Goal: Information Seeking & Learning: Learn about a topic

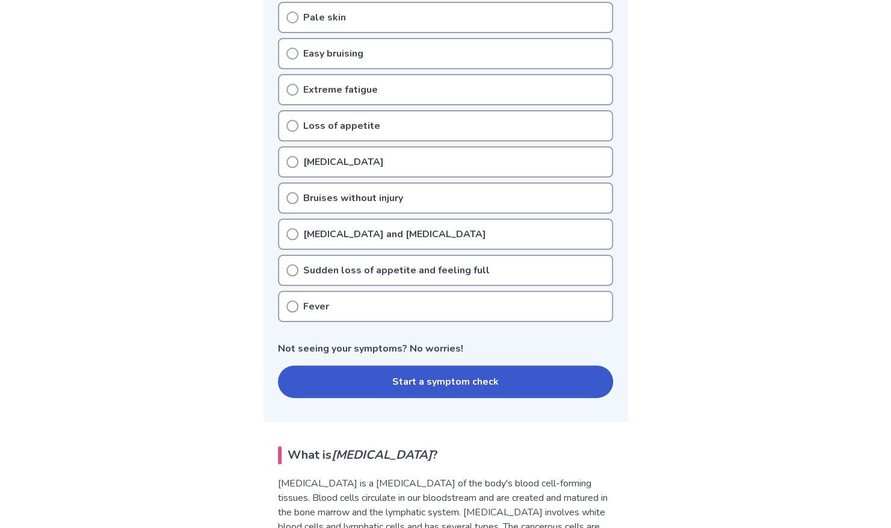
scroll to position [382, 0]
click at [422, 393] on button "Start a symptom check" at bounding box center [445, 381] width 335 height 32
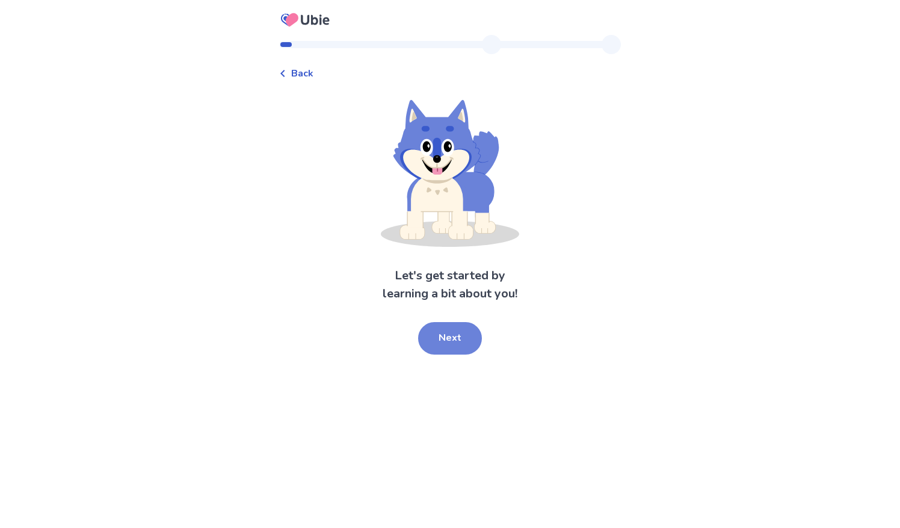
click at [459, 345] on button "Next" at bounding box center [450, 338] width 64 height 32
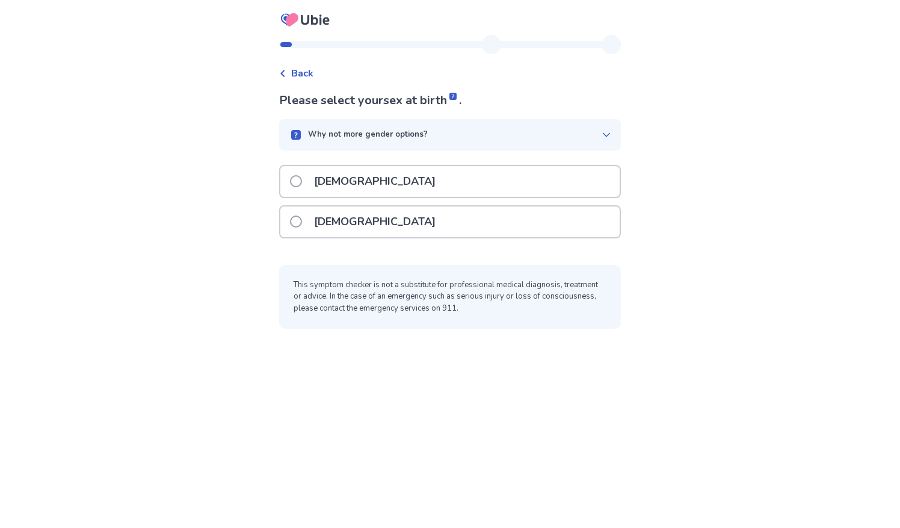
click at [302, 221] on span at bounding box center [296, 221] width 12 height 12
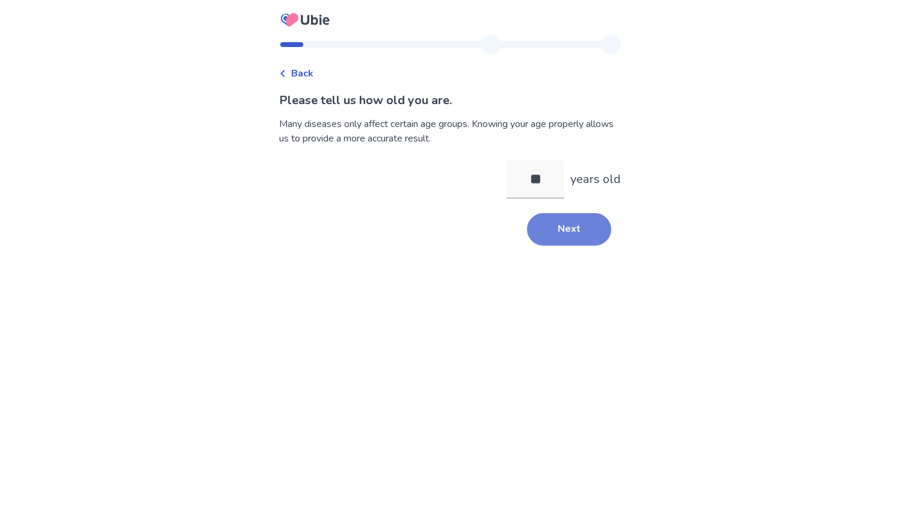
type input "**"
click at [533, 235] on button "Next" at bounding box center [569, 229] width 84 height 32
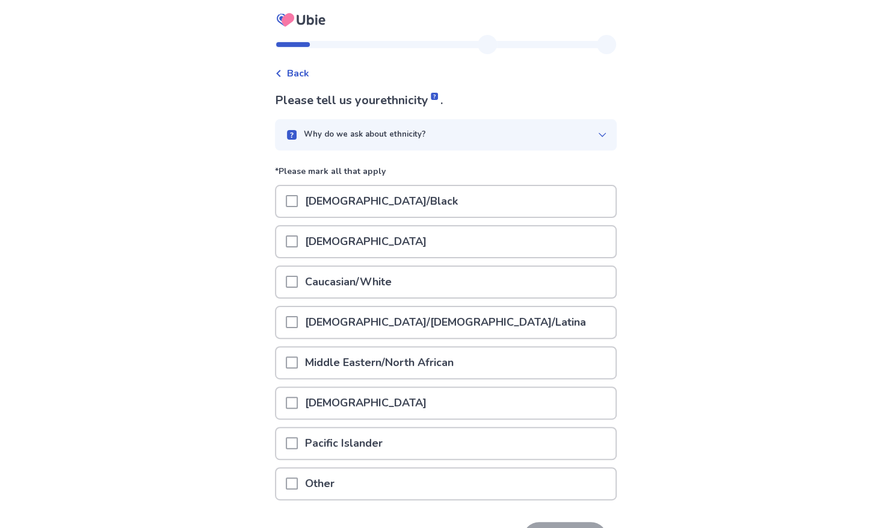
scroll to position [79, 0]
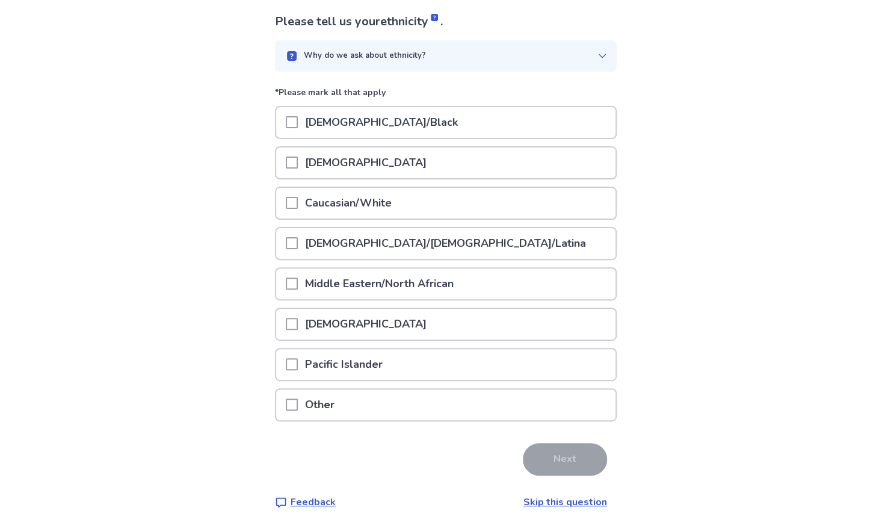
click at [298, 412] on div at bounding box center [292, 404] width 12 height 31
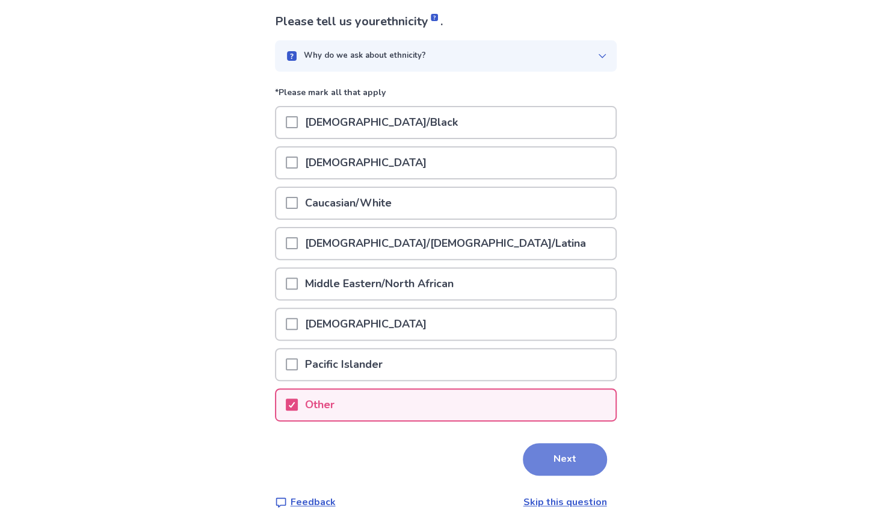
click at [549, 449] on button "Next" at bounding box center [565, 459] width 84 height 32
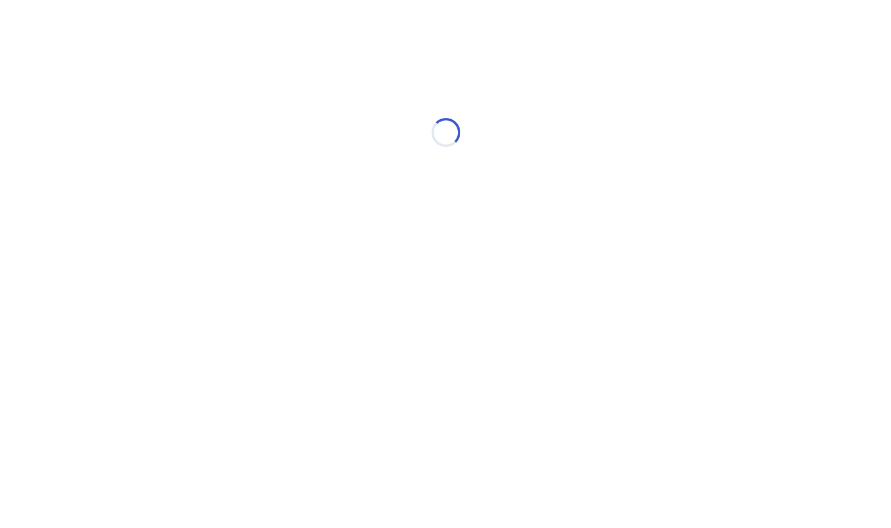
scroll to position [0, 0]
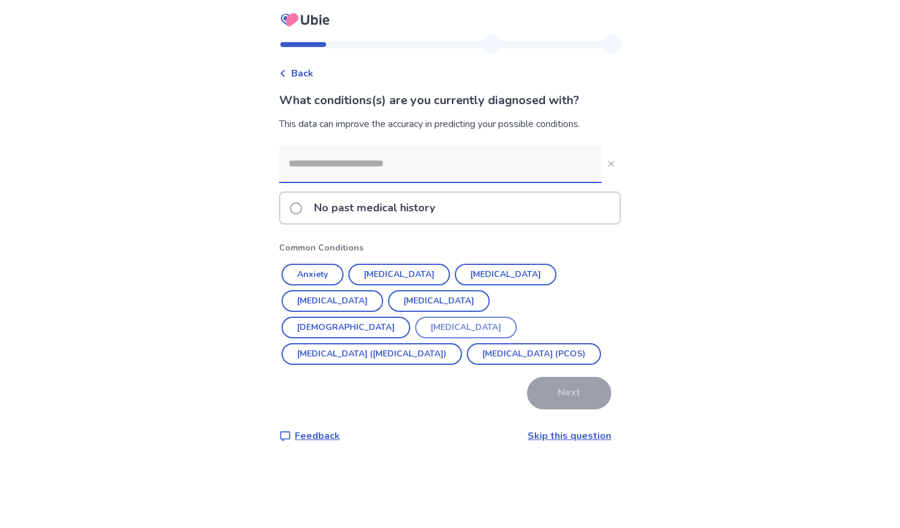
click at [486, 317] on button "Endometriosis" at bounding box center [466, 328] width 102 height 22
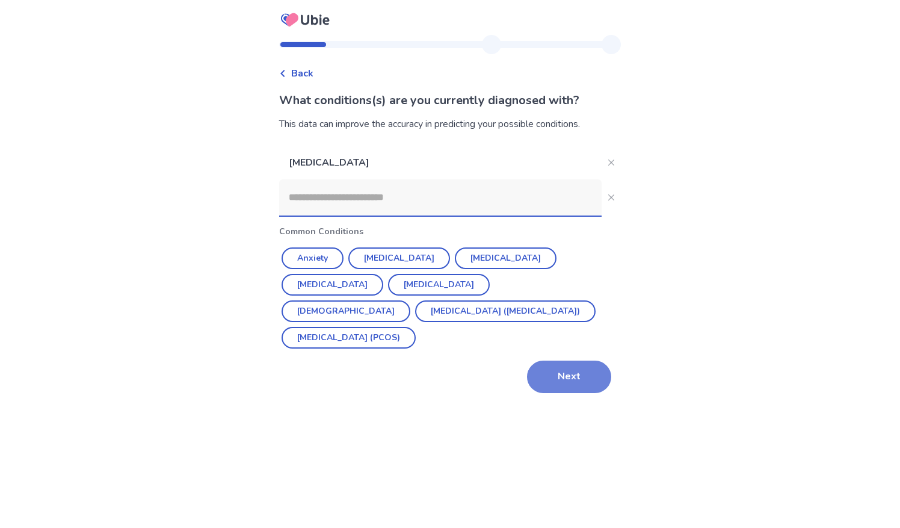
click at [560, 360] on button "Next" at bounding box center [569, 376] width 84 height 32
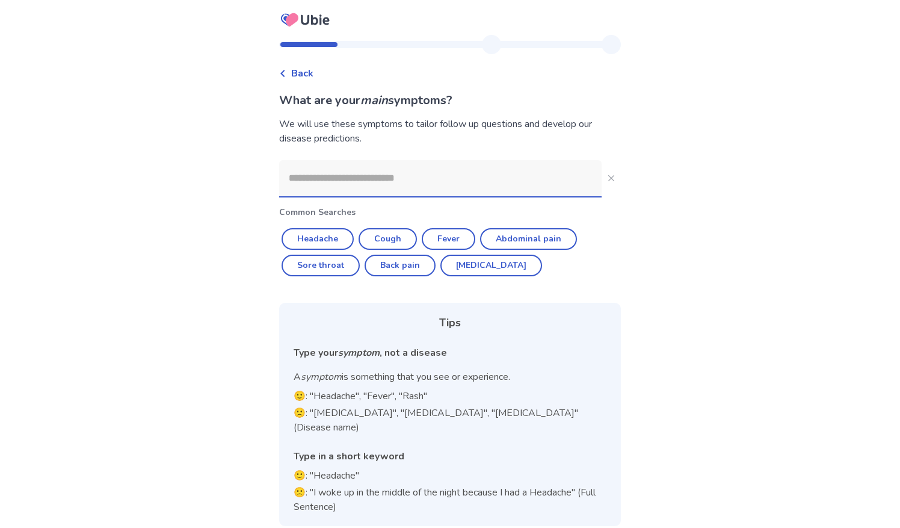
click at [424, 177] on input at bounding box center [440, 178] width 323 height 36
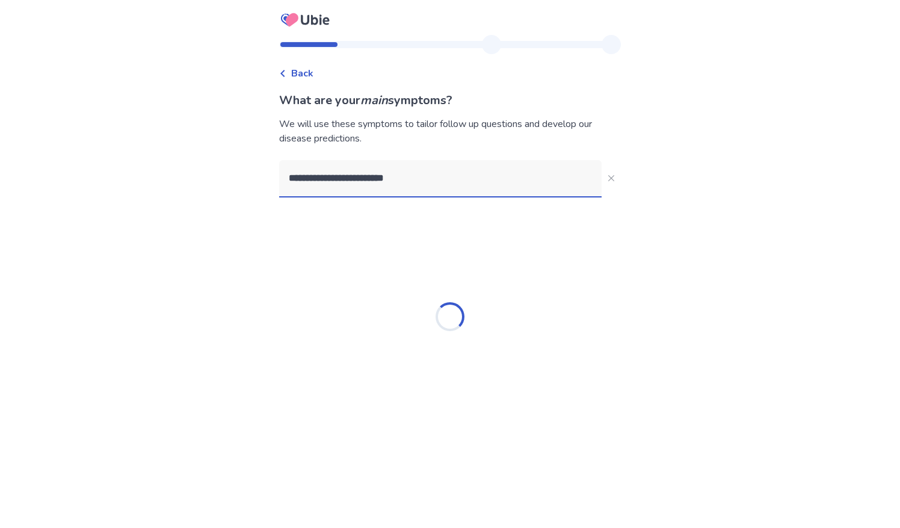
type input "**********"
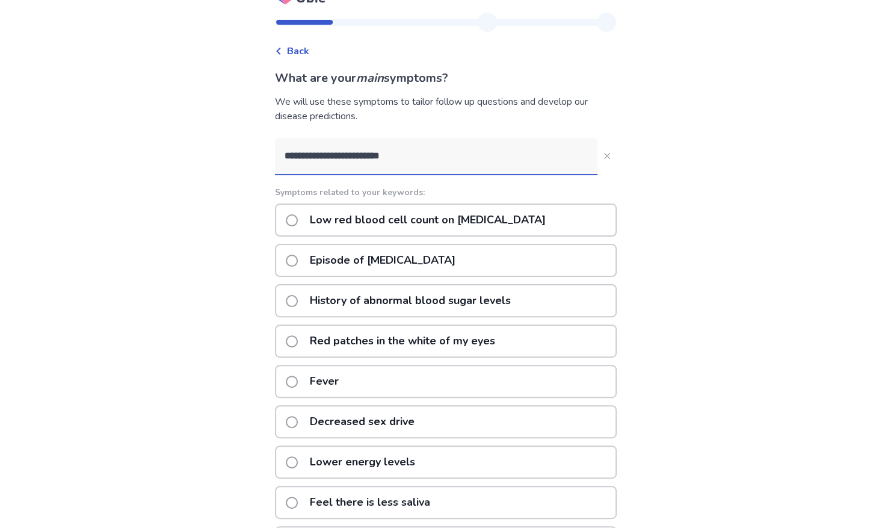
scroll to position [20, 0]
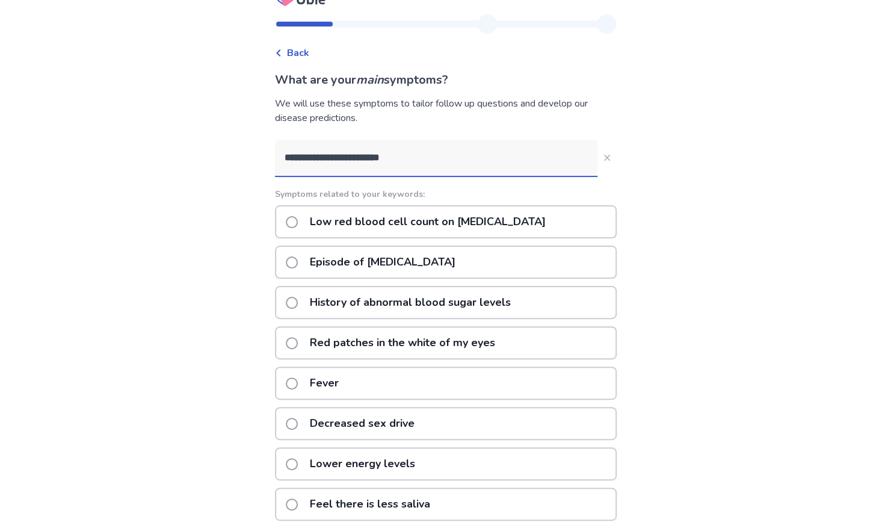
click at [302, 54] on span "Back" at bounding box center [298, 53] width 22 height 14
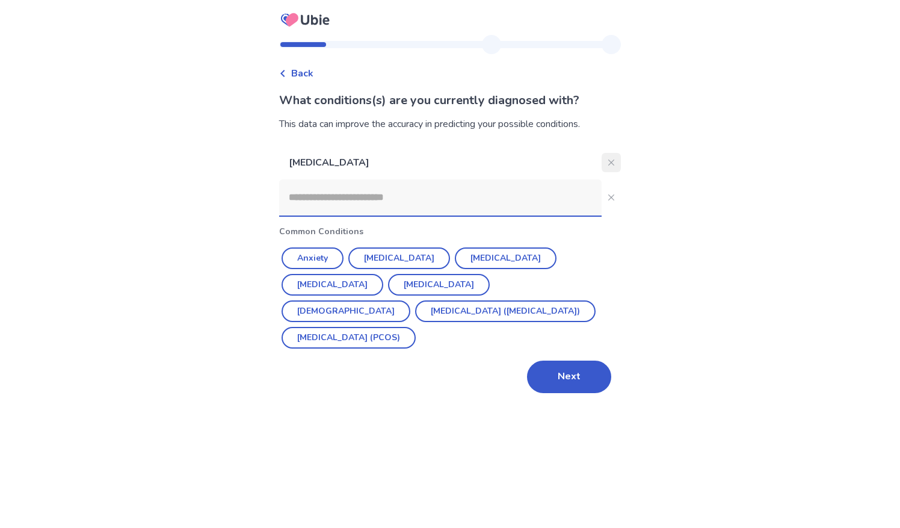
click at [608, 162] on icon "Close" at bounding box center [611, 162] width 6 height 6
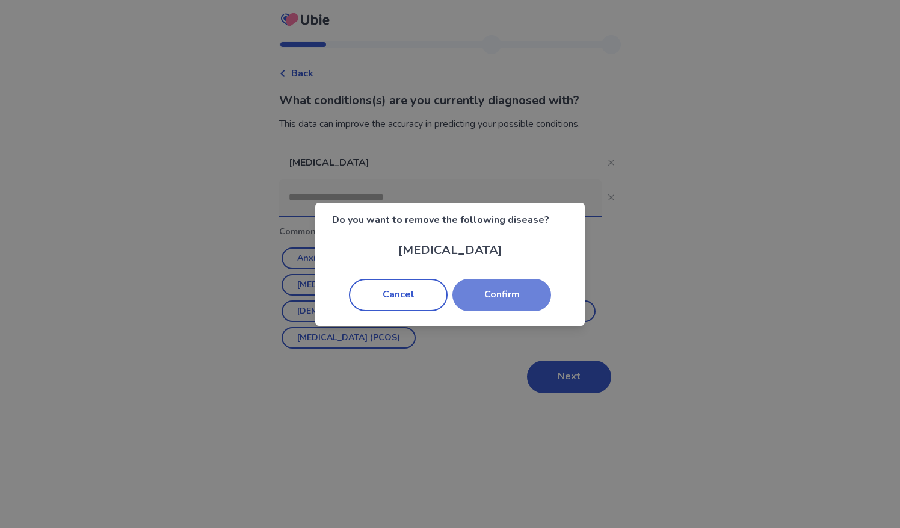
click at [487, 301] on button "Confirm" at bounding box center [502, 295] width 99 height 32
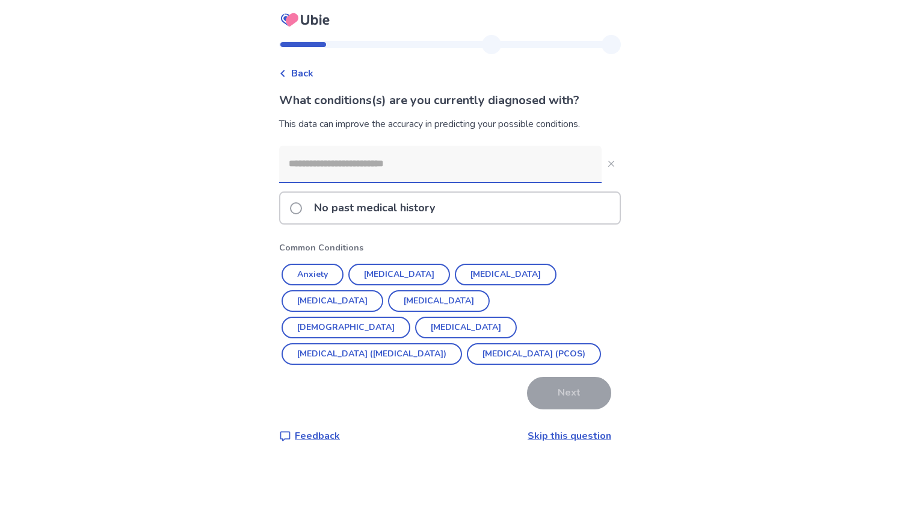
click at [551, 434] on link "Skip this question" at bounding box center [570, 435] width 84 height 13
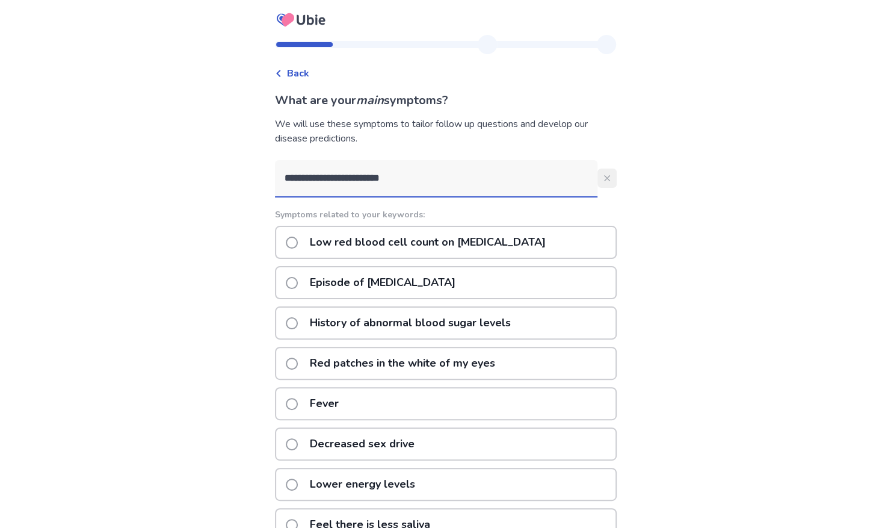
click at [604, 176] on button "**********" at bounding box center [607, 177] width 19 height 19
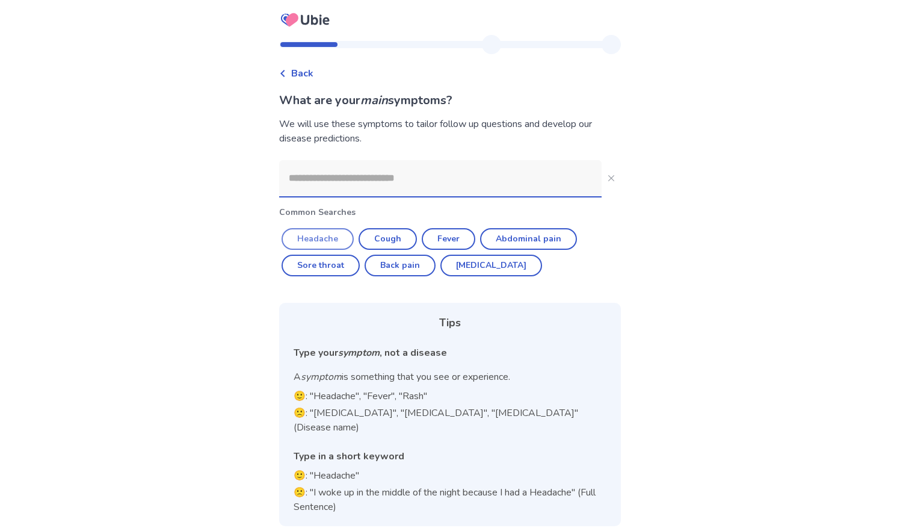
click at [339, 235] on button "Headache" at bounding box center [318, 239] width 72 height 22
type input "********"
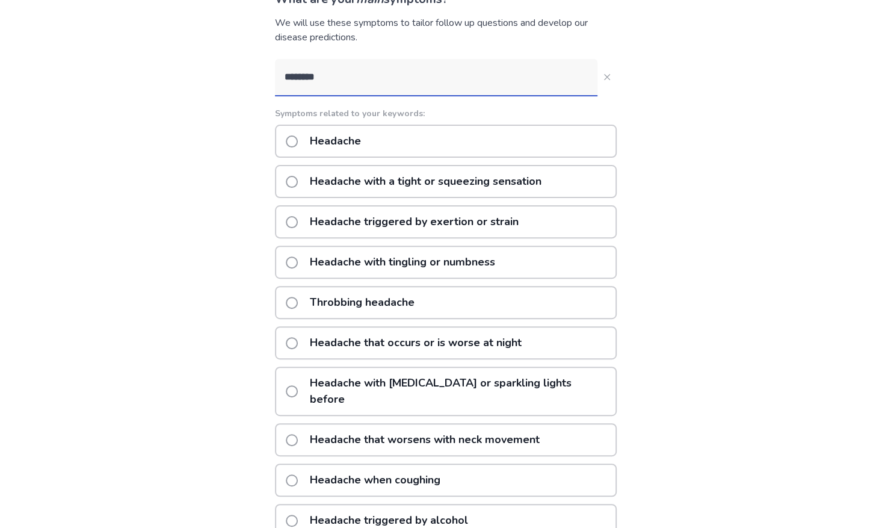
scroll to position [155, 0]
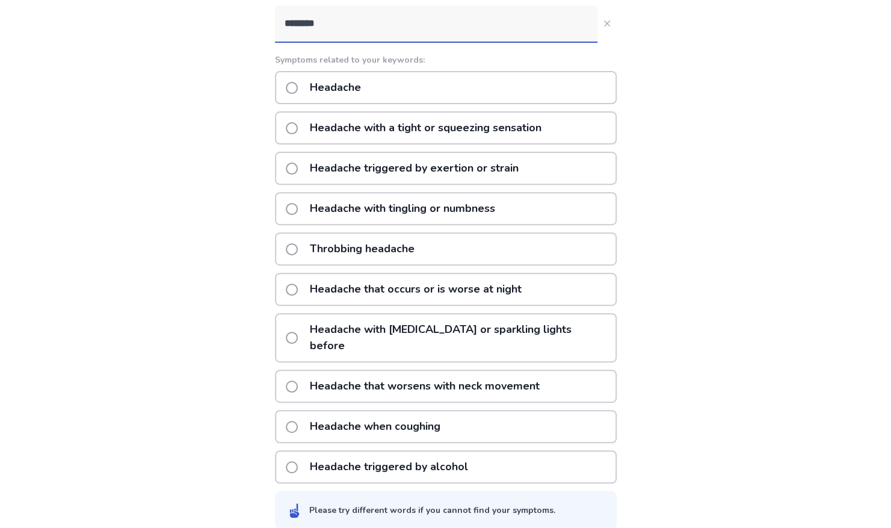
click at [298, 88] on span at bounding box center [292, 88] width 12 height 12
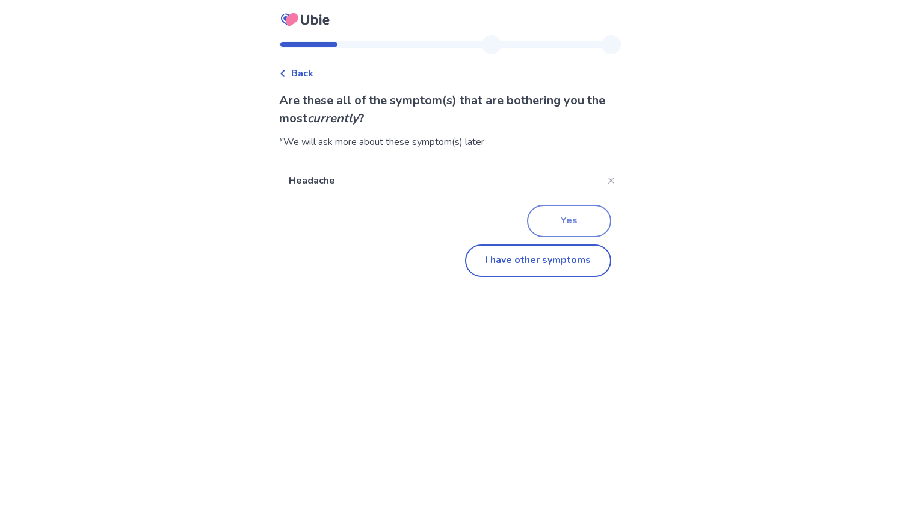
click at [570, 220] on button "Yes" at bounding box center [569, 221] width 84 height 32
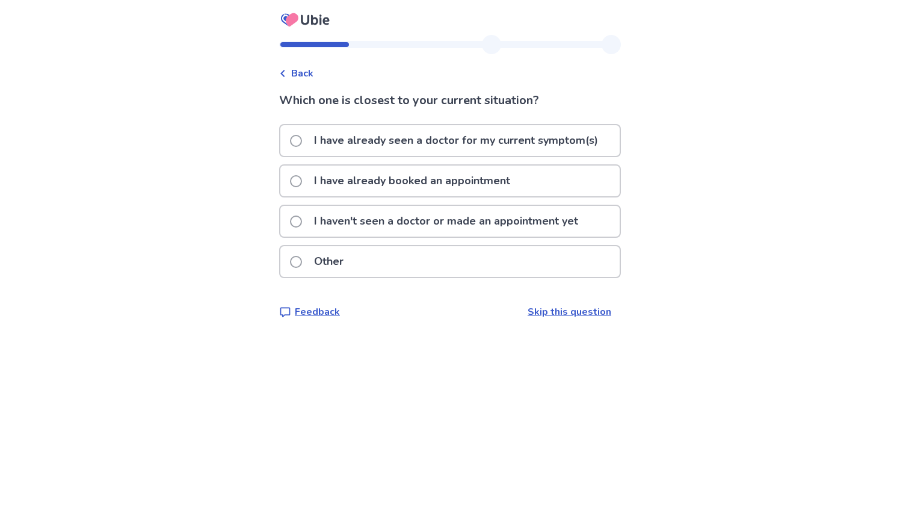
click at [302, 258] on span at bounding box center [296, 262] width 12 height 12
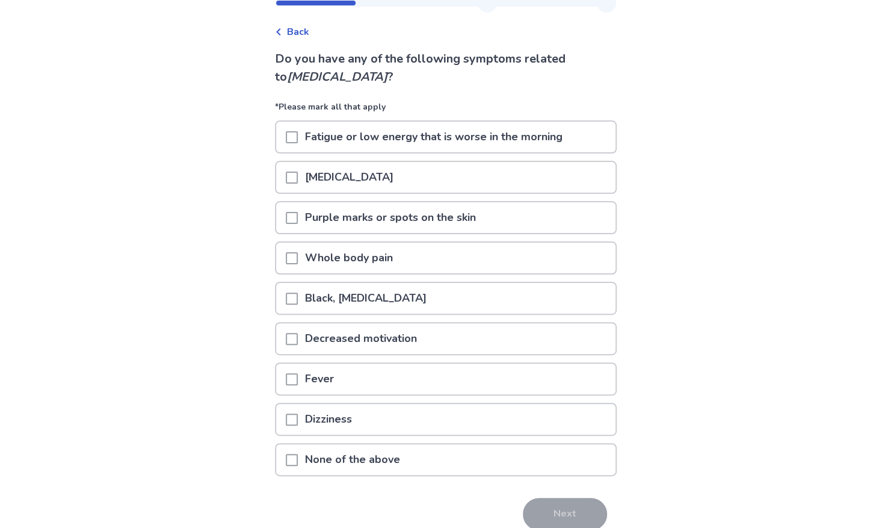
scroll to position [96, 0]
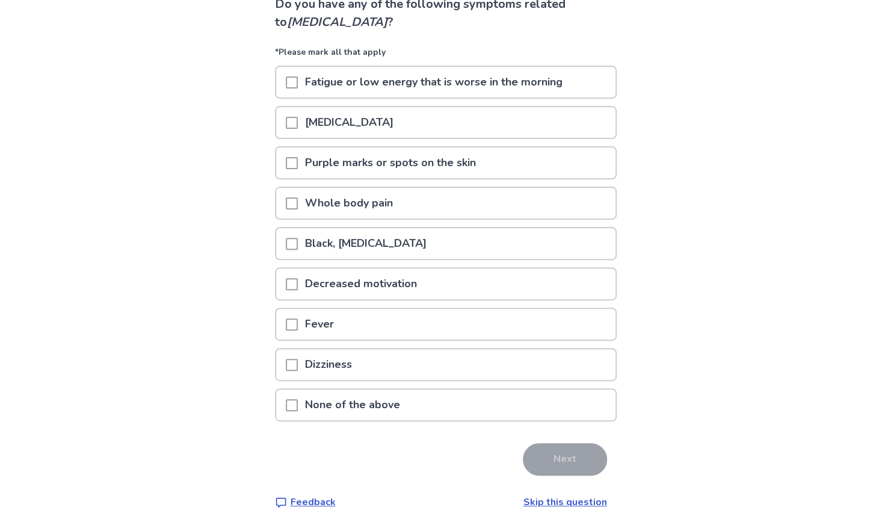
click at [558, 503] on link "Skip this question" at bounding box center [566, 501] width 84 height 13
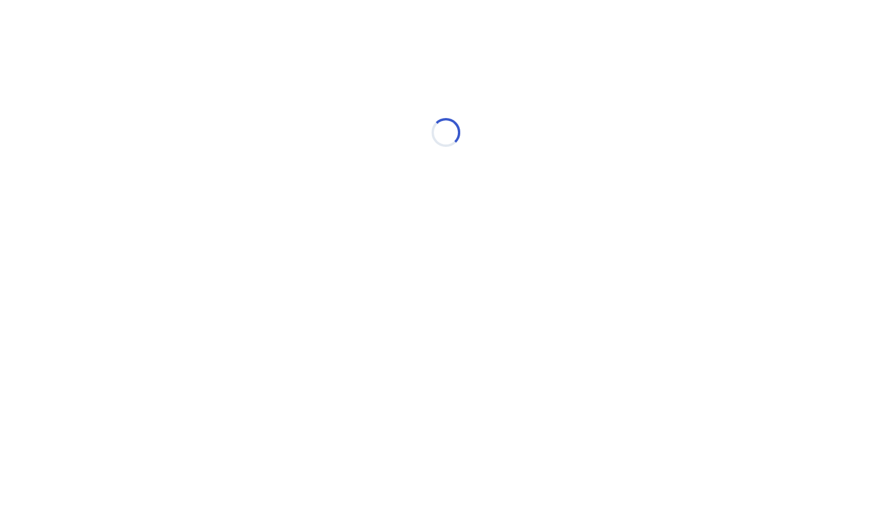
scroll to position [0, 0]
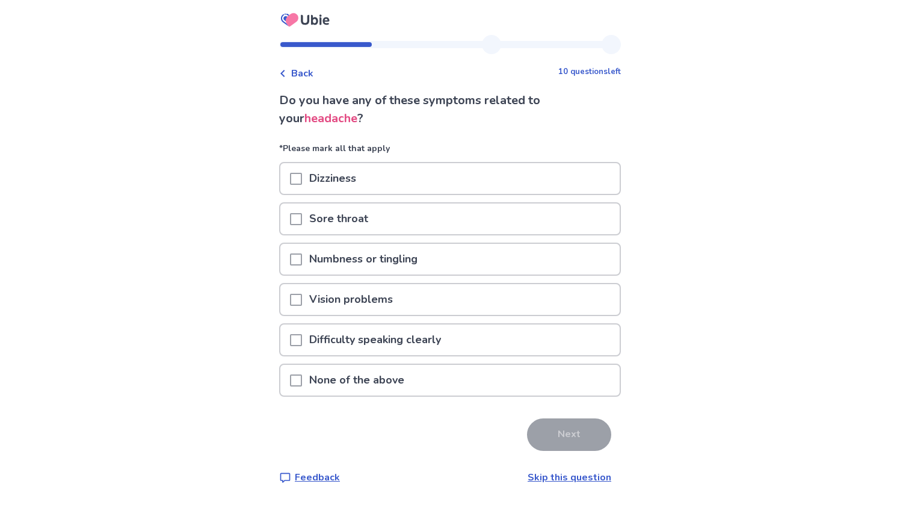
click at [302, 379] on span at bounding box center [296, 380] width 12 height 12
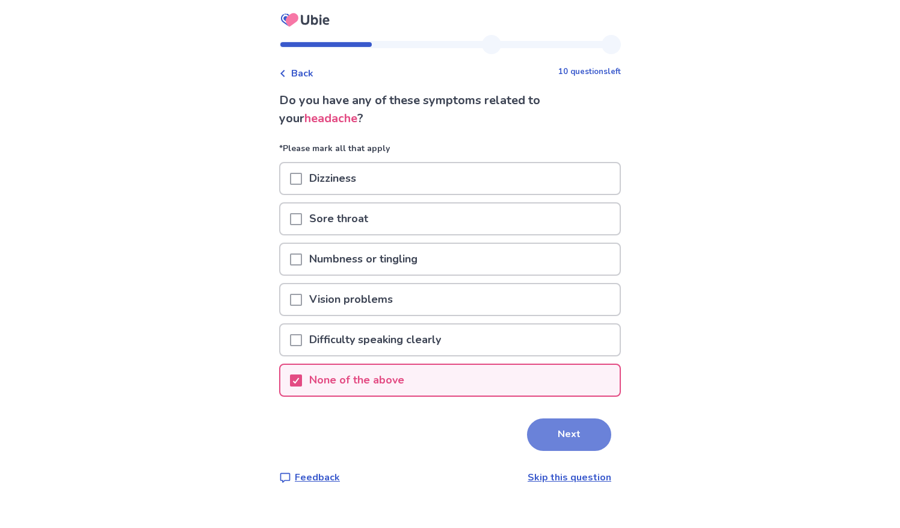
click at [534, 444] on button "Next" at bounding box center [569, 434] width 84 height 32
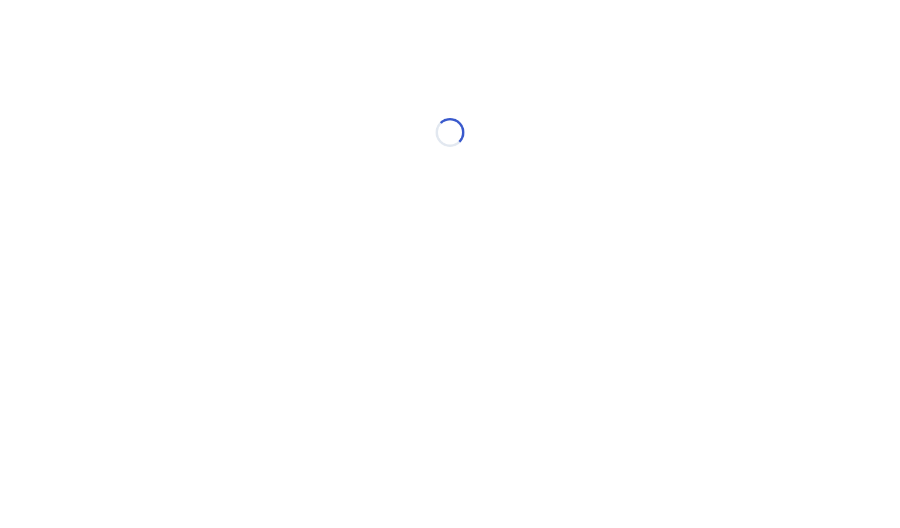
select select "*"
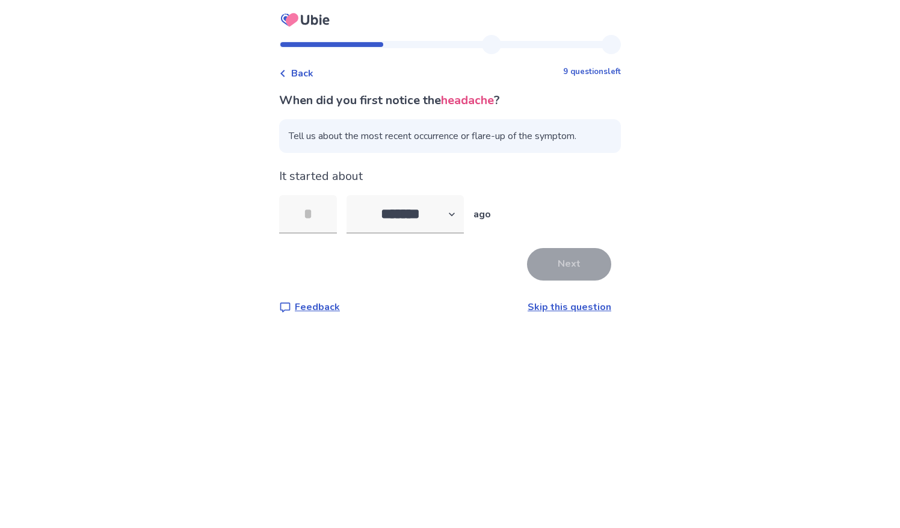
click at [571, 307] on link "Skip this question" at bounding box center [570, 306] width 84 height 13
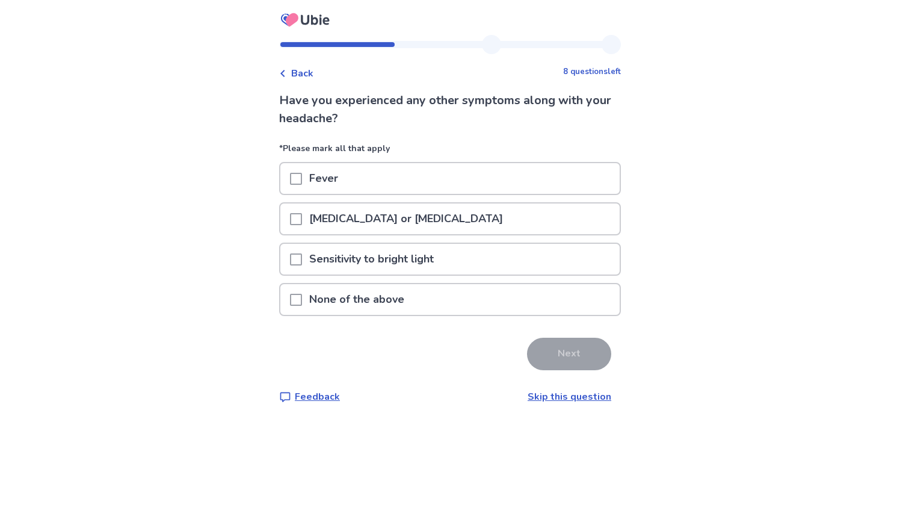
click at [302, 300] on span at bounding box center [296, 300] width 12 height 12
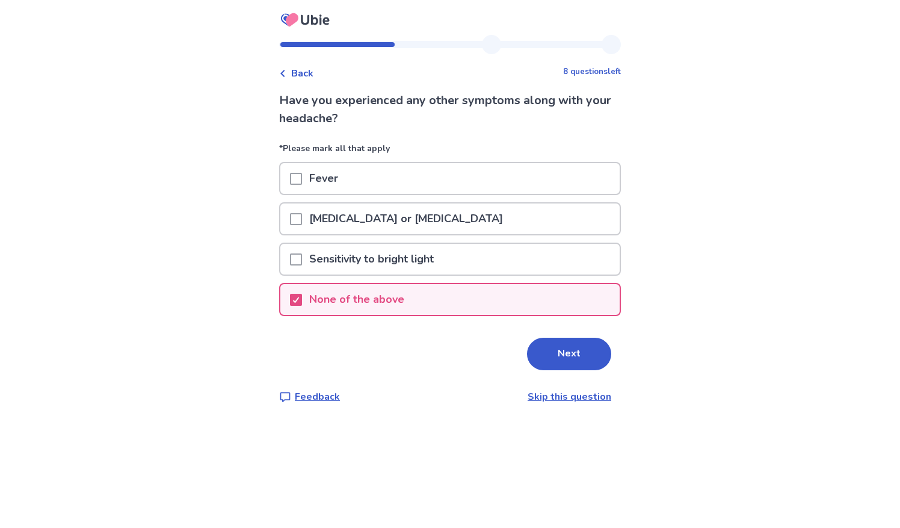
click at [301, 219] on span at bounding box center [296, 219] width 12 height 12
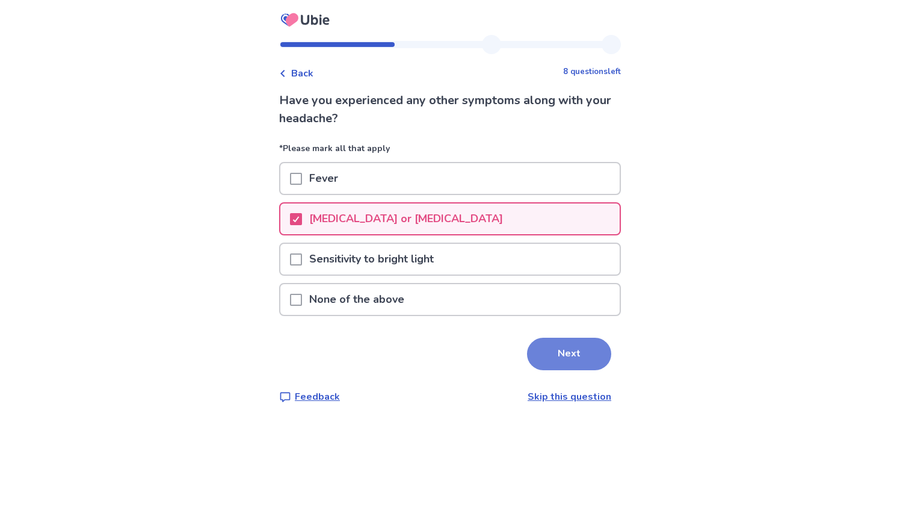
click at [543, 353] on button "Next" at bounding box center [569, 354] width 84 height 32
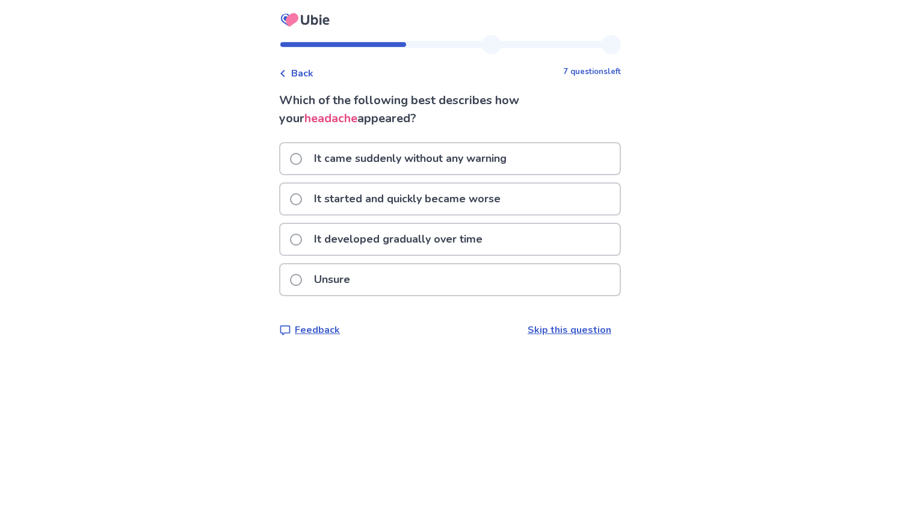
click at [312, 282] on label "Unsure" at bounding box center [323, 279] width 67 height 31
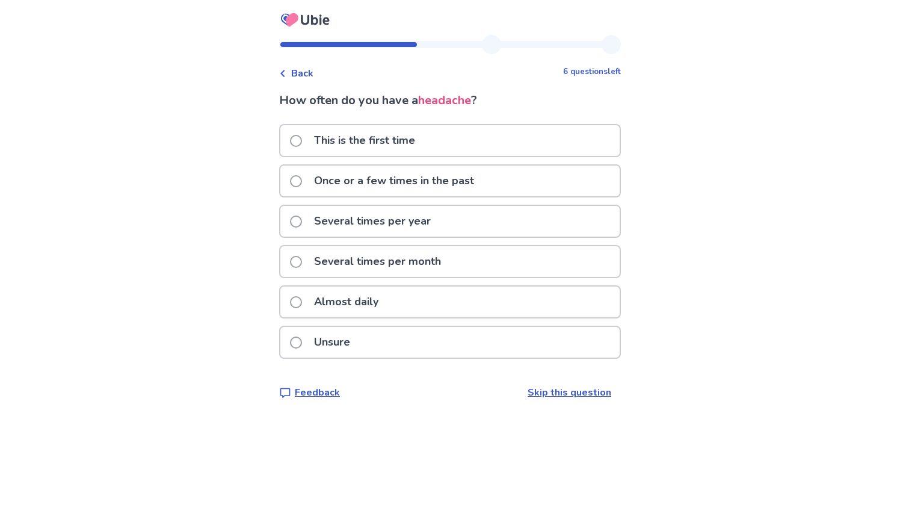
click at [302, 304] on span at bounding box center [296, 302] width 12 height 12
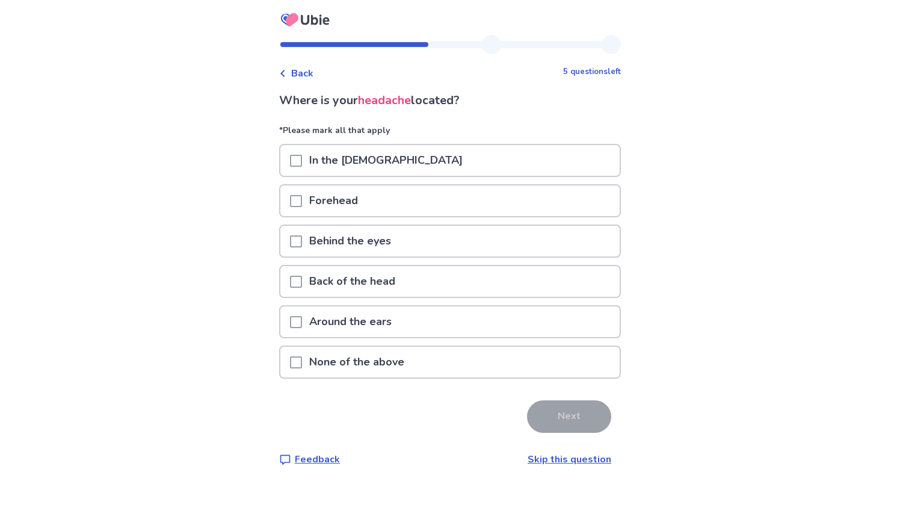
click at [302, 279] on span at bounding box center [296, 282] width 12 height 12
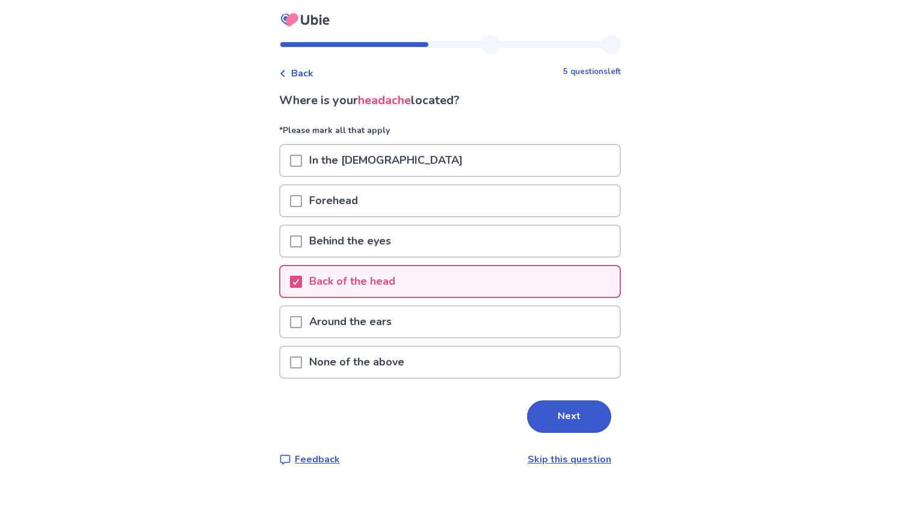
click at [302, 242] on span at bounding box center [296, 241] width 12 height 12
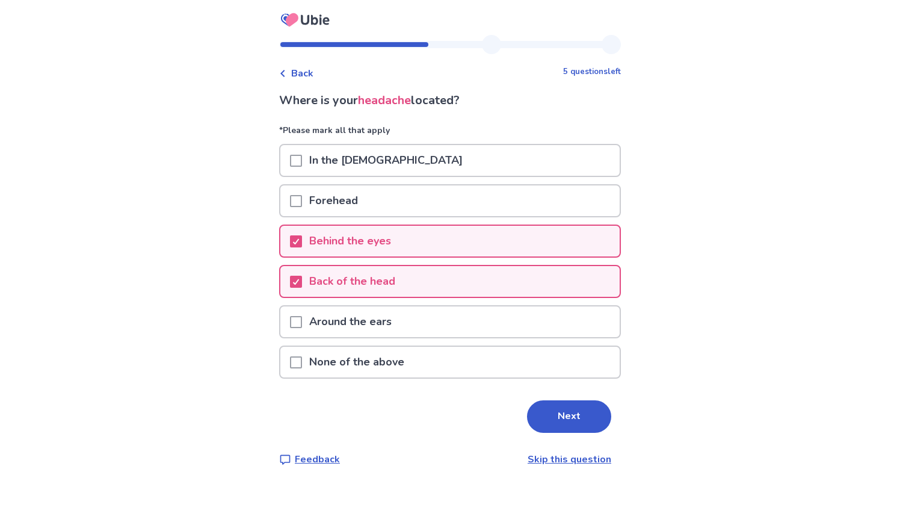
click at [302, 203] on span at bounding box center [296, 201] width 12 height 12
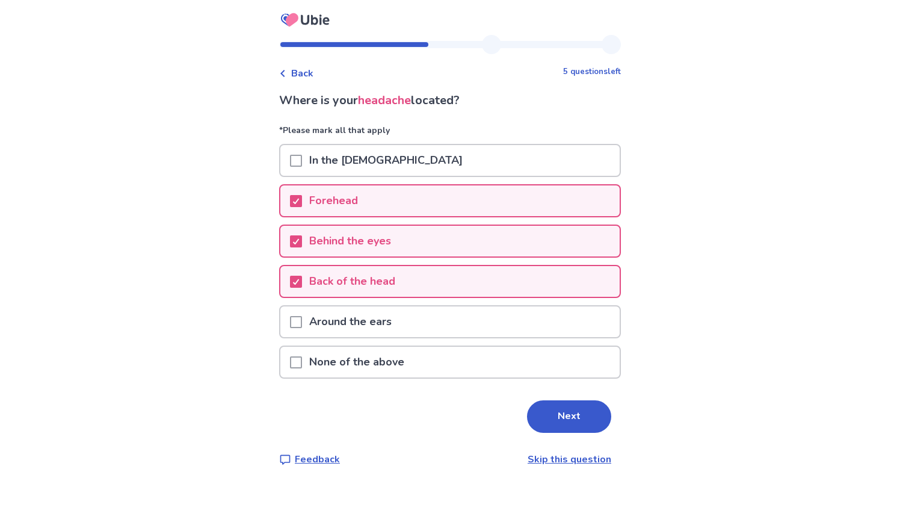
click at [301, 160] on span at bounding box center [296, 161] width 12 height 12
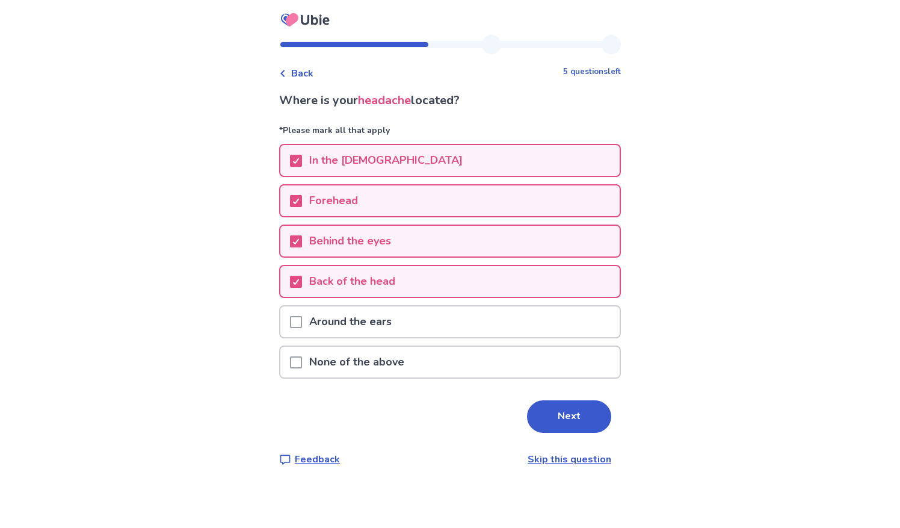
click at [525, 400] on div "Next" at bounding box center [450, 416] width 342 height 32
click at [544, 421] on button "Next" at bounding box center [569, 416] width 84 height 32
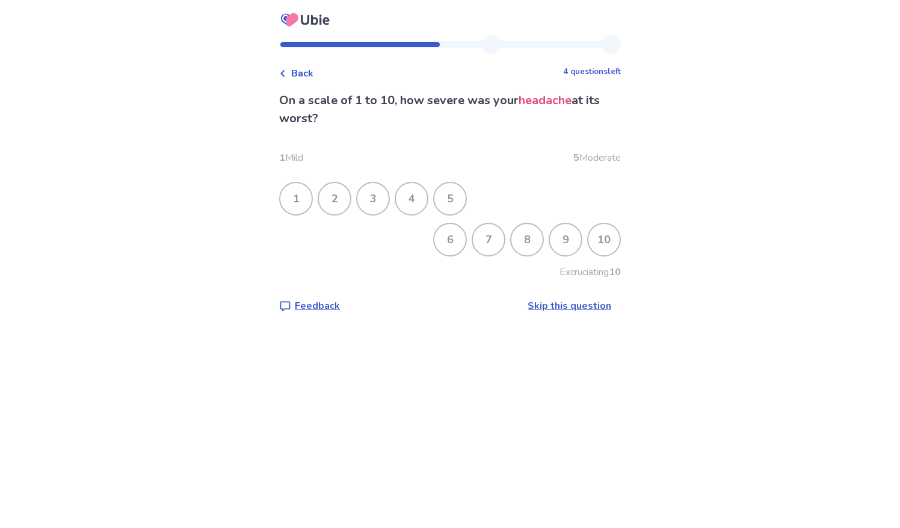
click at [457, 204] on div "5" at bounding box center [449, 198] width 31 height 31
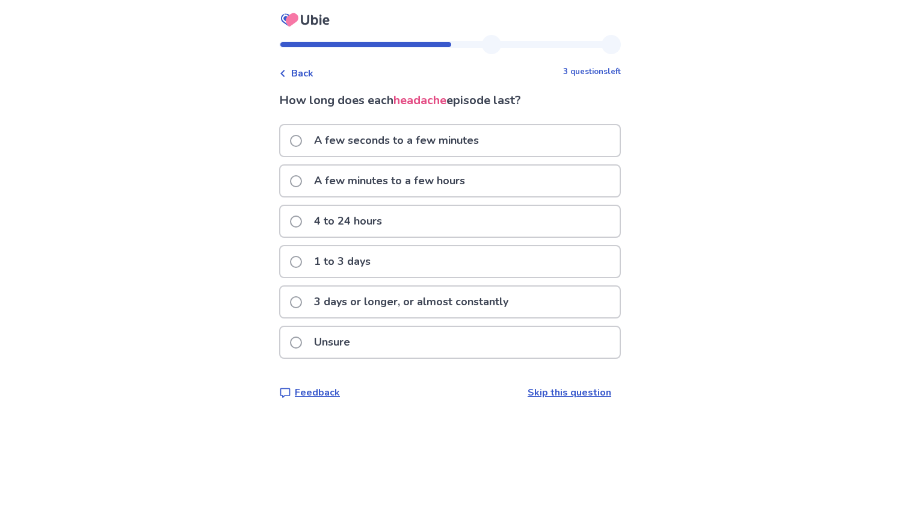
click at [302, 182] on span at bounding box center [296, 181] width 12 height 12
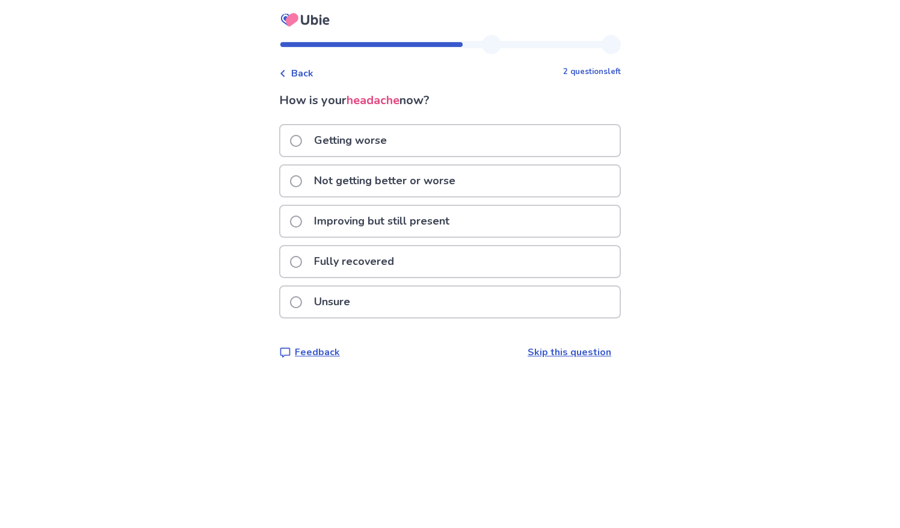
click at [302, 301] on span at bounding box center [296, 302] width 12 height 12
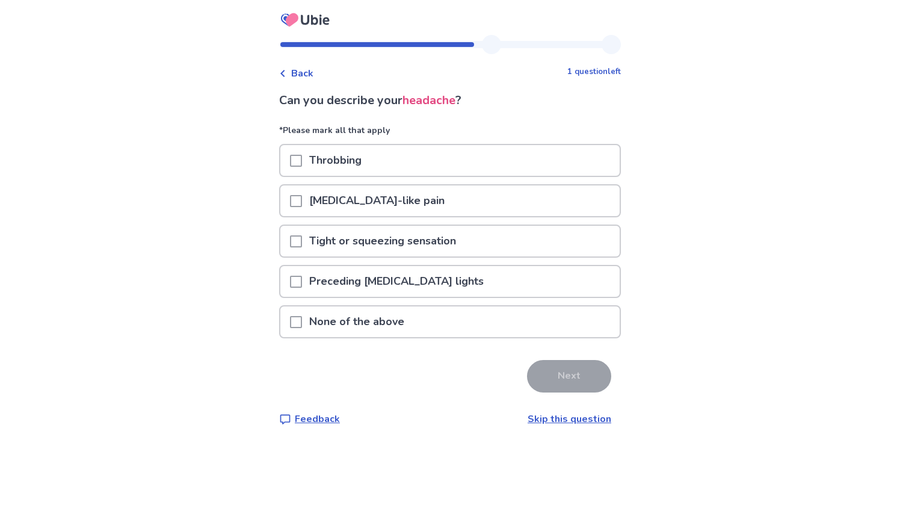
click at [302, 243] on span at bounding box center [296, 241] width 12 height 12
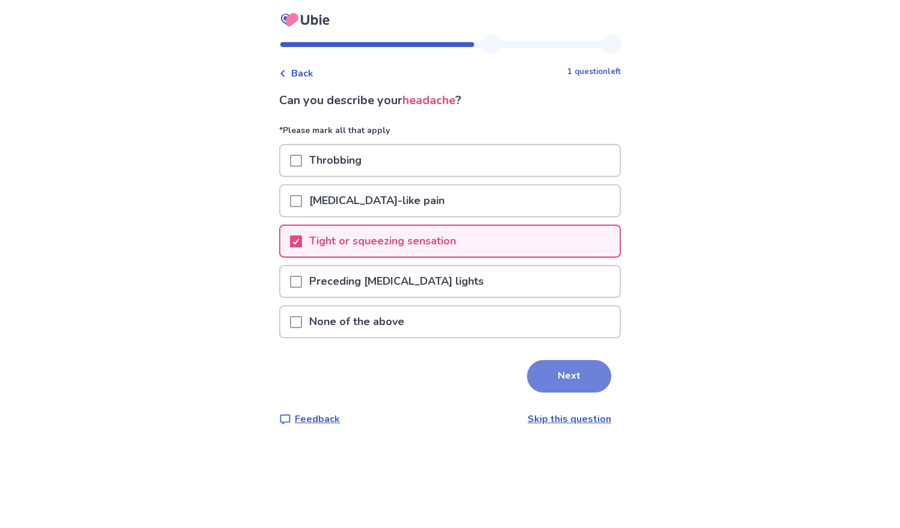
click at [539, 377] on button "Next" at bounding box center [569, 376] width 84 height 32
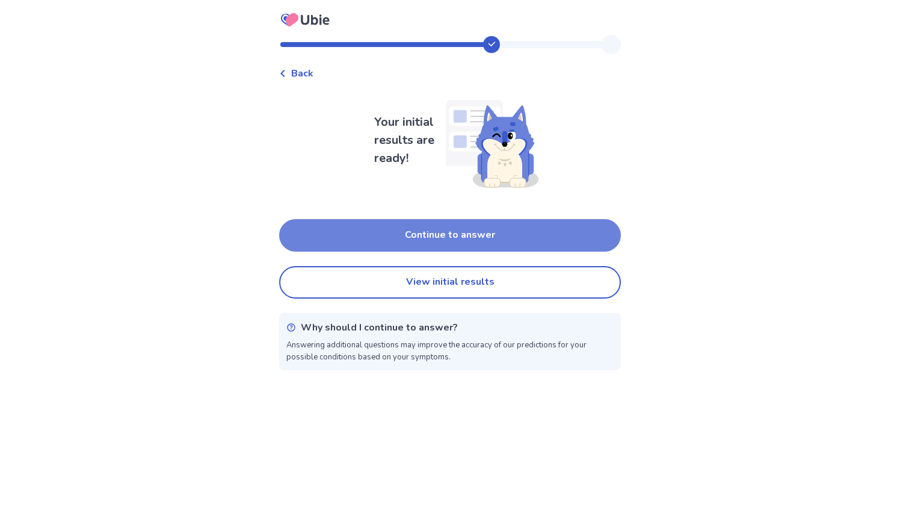
click at [514, 228] on button "Continue to answer" at bounding box center [450, 235] width 342 height 32
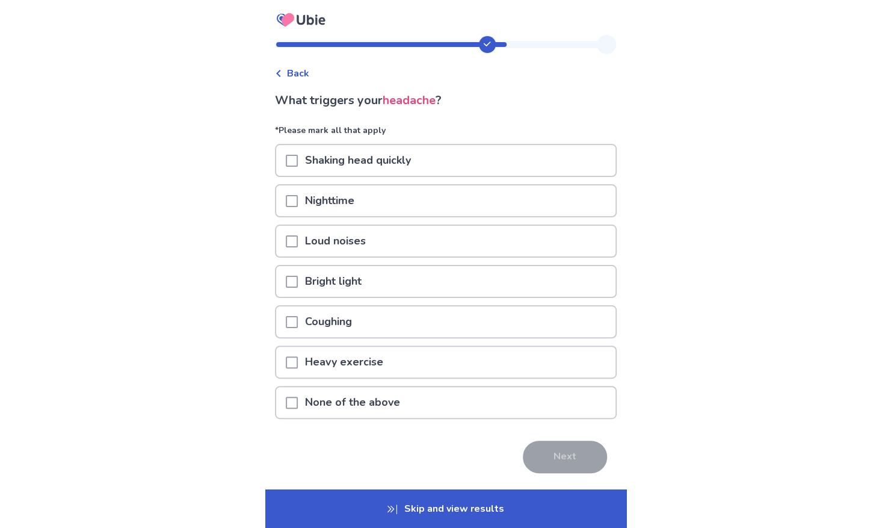
click at [298, 401] on span at bounding box center [292, 403] width 12 height 12
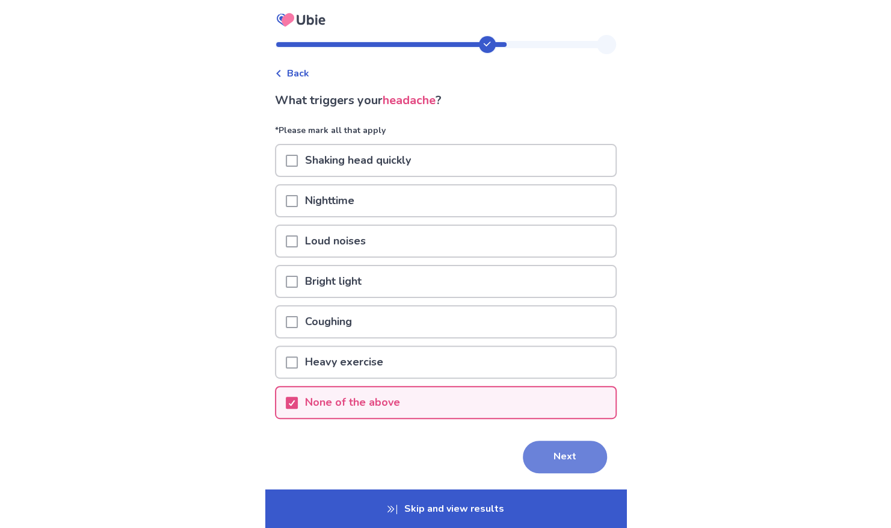
click at [544, 458] on button "Next" at bounding box center [565, 456] width 84 height 32
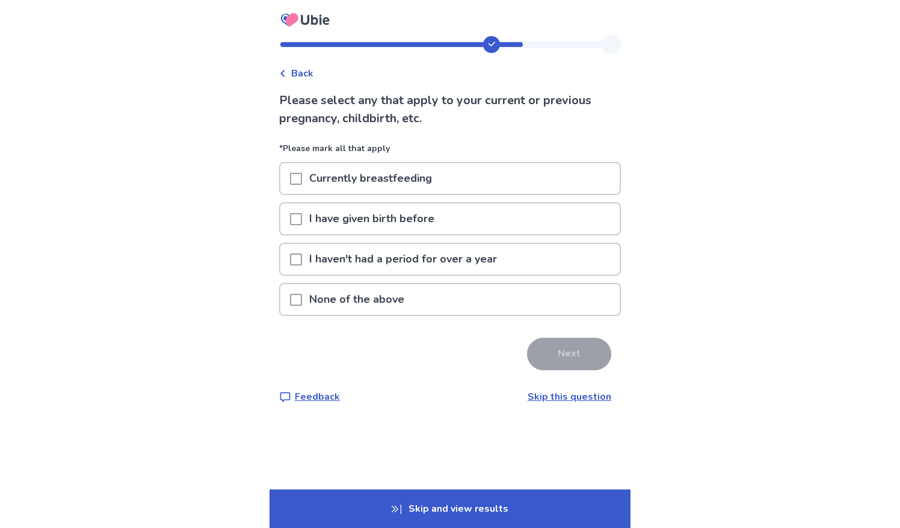
click at [302, 216] on span at bounding box center [296, 219] width 12 height 12
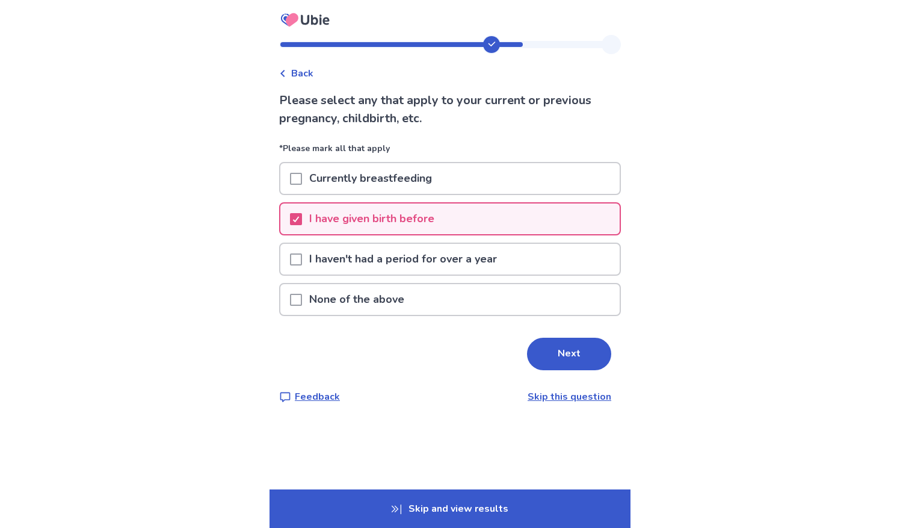
click at [302, 259] on span at bounding box center [296, 259] width 12 height 12
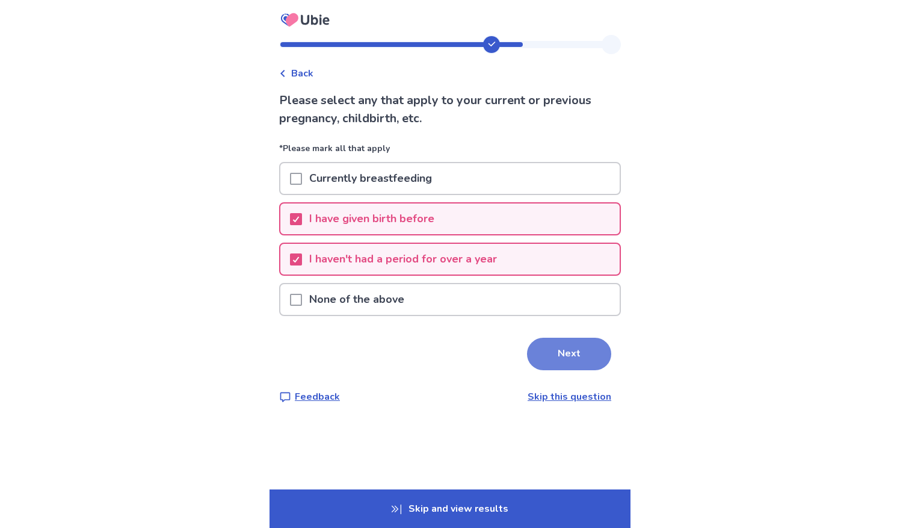
click at [550, 364] on button "Next" at bounding box center [569, 354] width 84 height 32
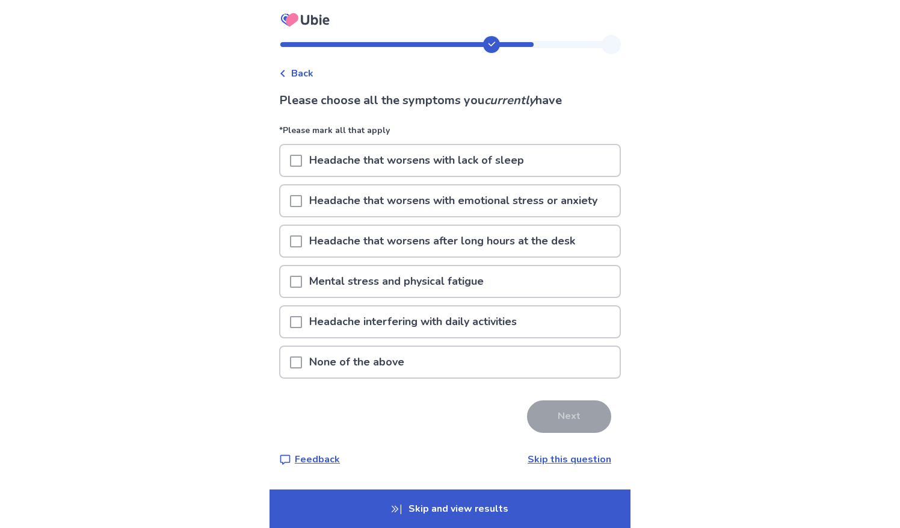
click at [302, 200] on span at bounding box center [296, 201] width 12 height 12
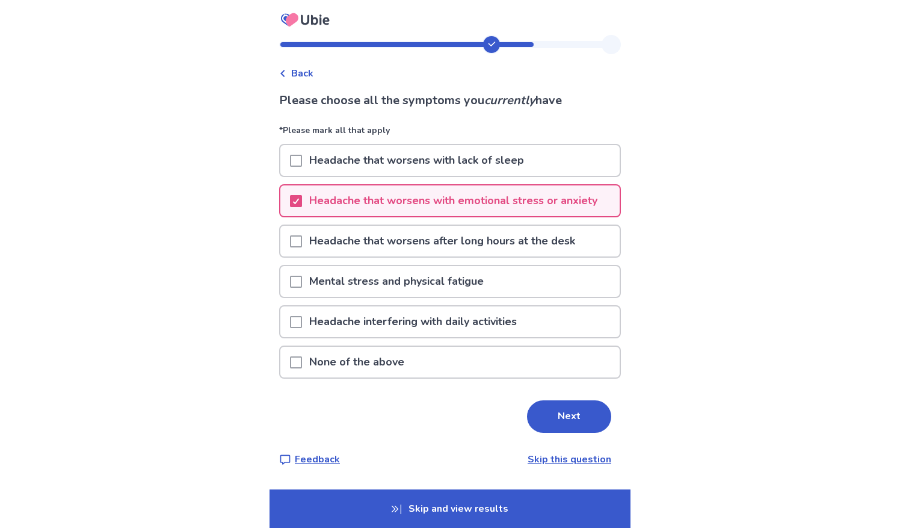
click at [301, 281] on span at bounding box center [296, 282] width 12 height 12
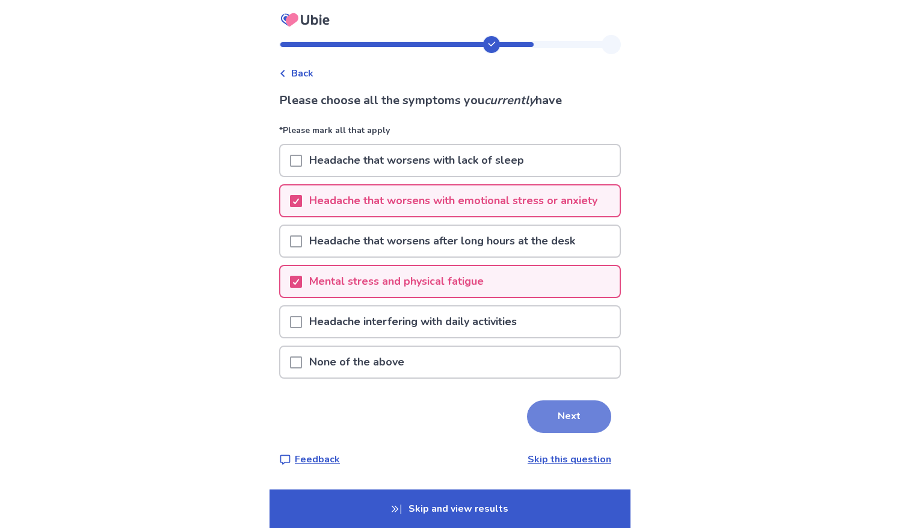
click at [555, 414] on button "Next" at bounding box center [569, 416] width 84 height 32
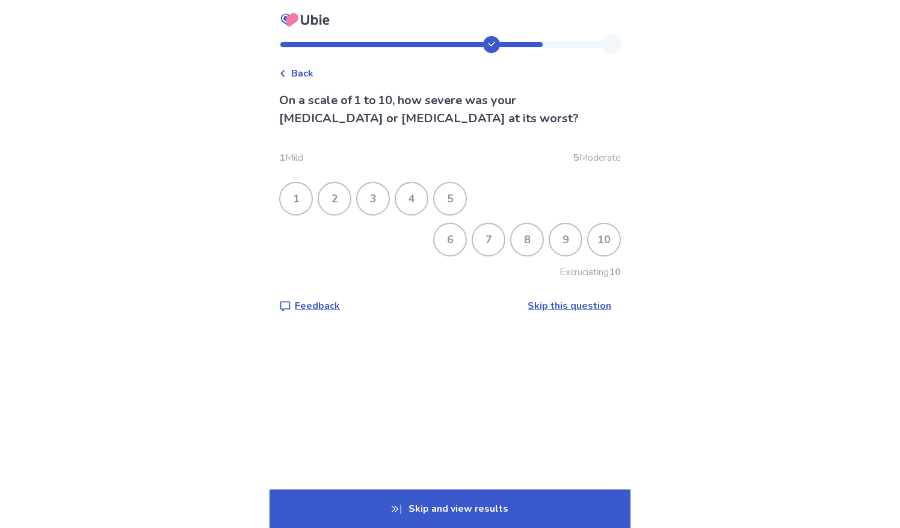
click at [450, 232] on div "6" at bounding box center [449, 239] width 31 height 31
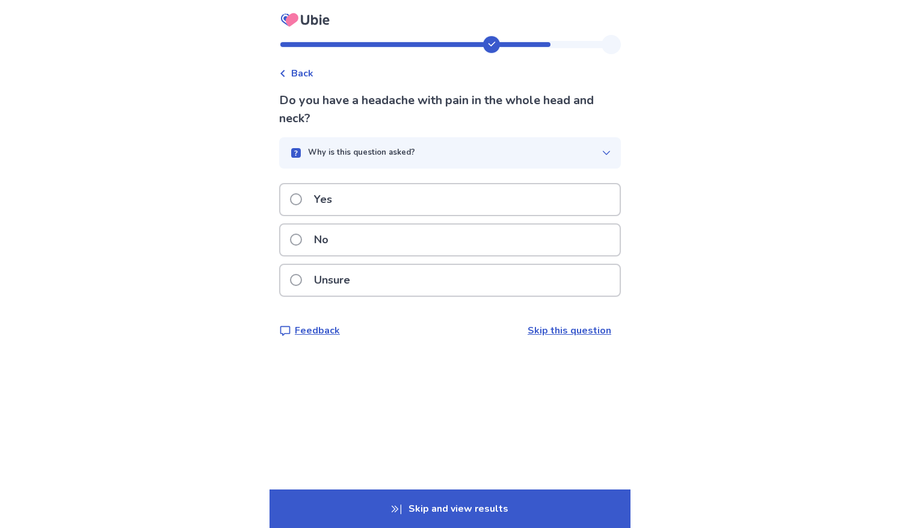
click at [298, 276] on span at bounding box center [296, 280] width 12 height 12
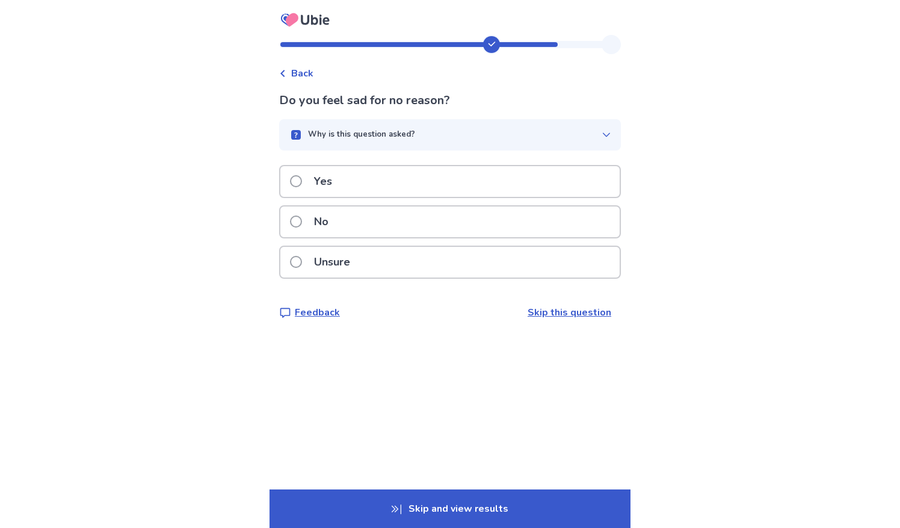
click at [313, 224] on label "No" at bounding box center [313, 221] width 46 height 31
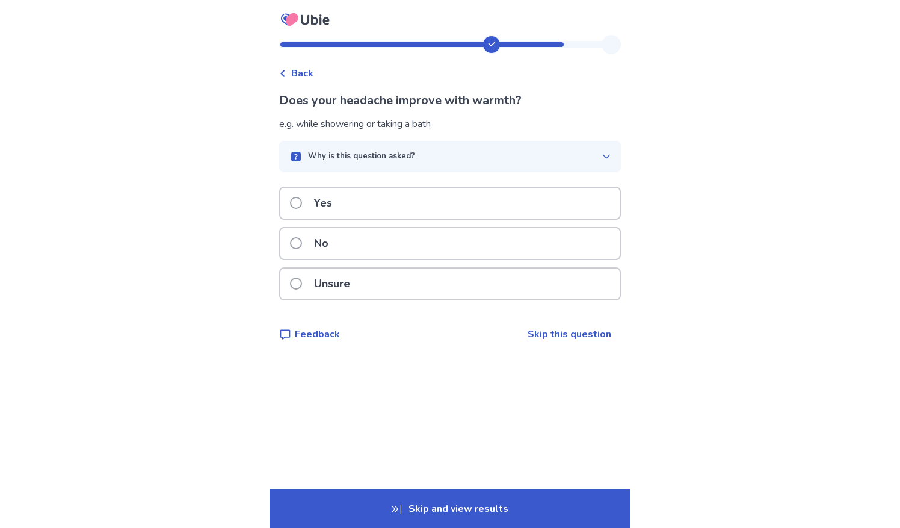
click at [492, 212] on div "Yes" at bounding box center [449, 203] width 339 height 31
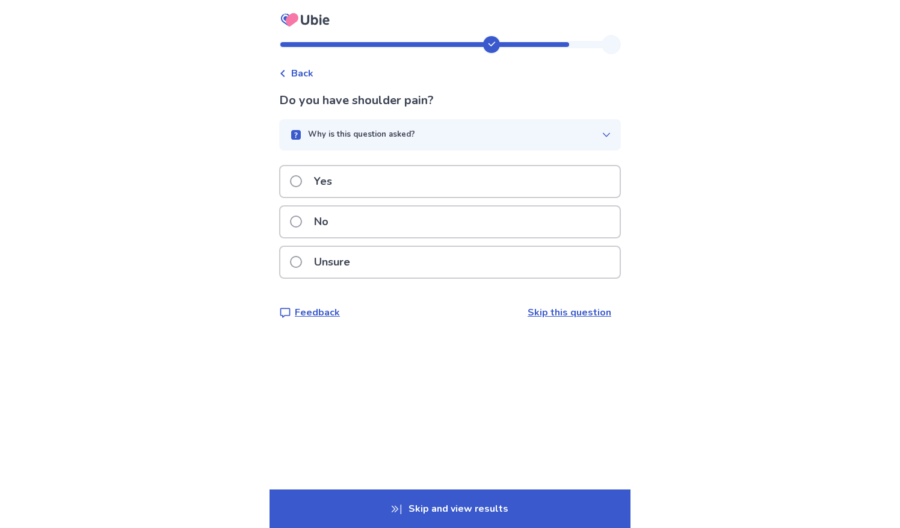
click at [301, 228] on label "No" at bounding box center [313, 221] width 46 height 31
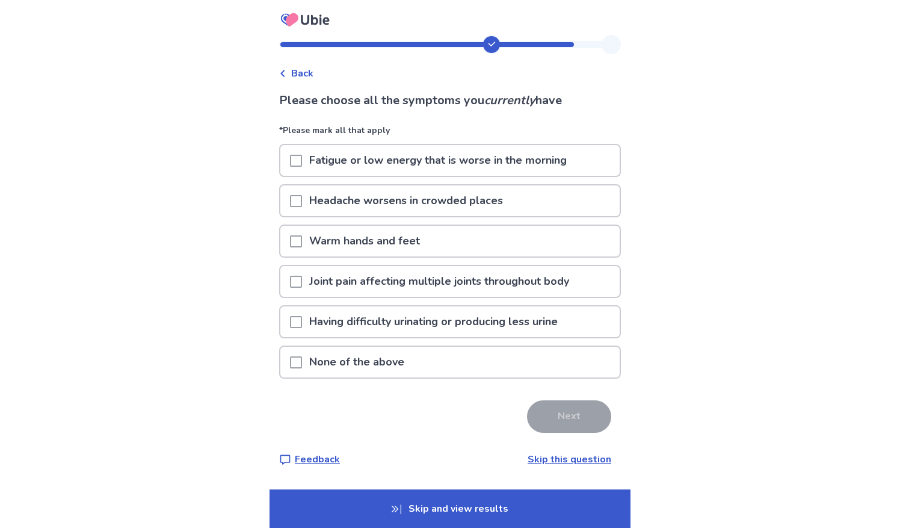
click at [302, 367] on span at bounding box center [296, 362] width 12 height 12
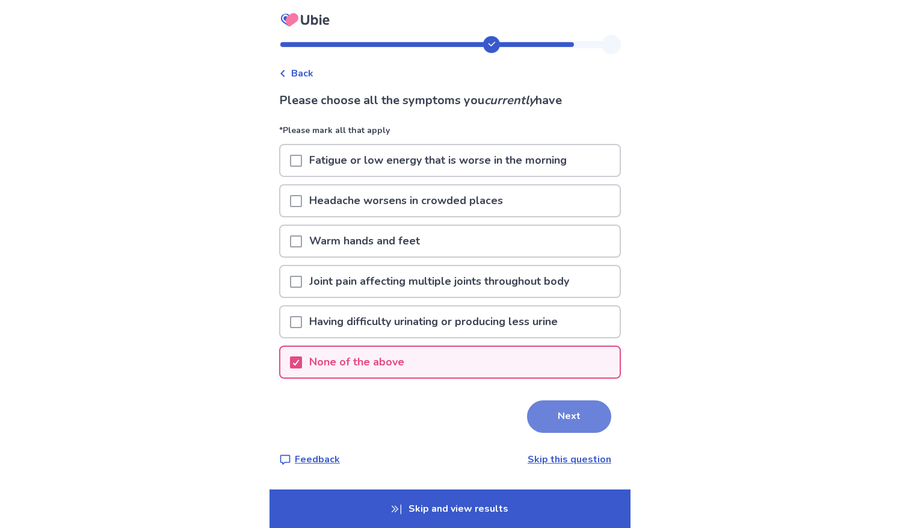
click at [561, 418] on button "Next" at bounding box center [569, 416] width 84 height 32
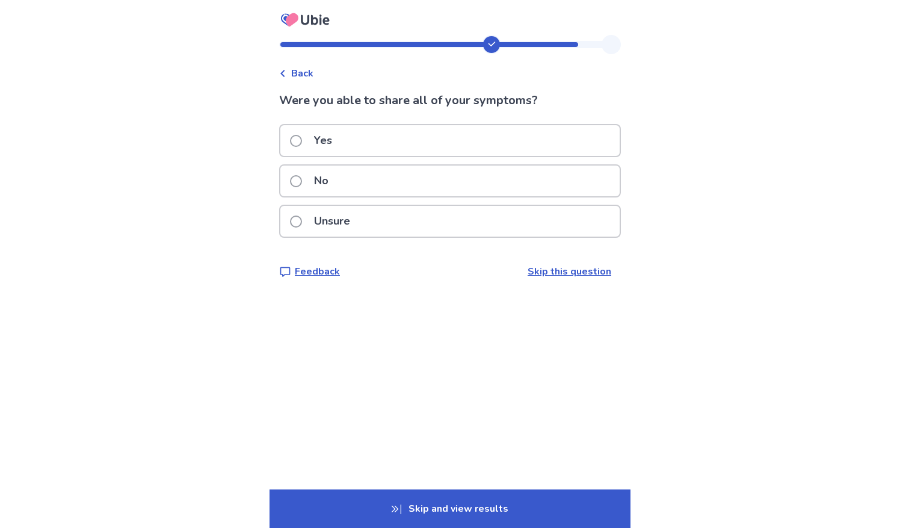
click at [301, 139] on span at bounding box center [296, 141] width 12 height 12
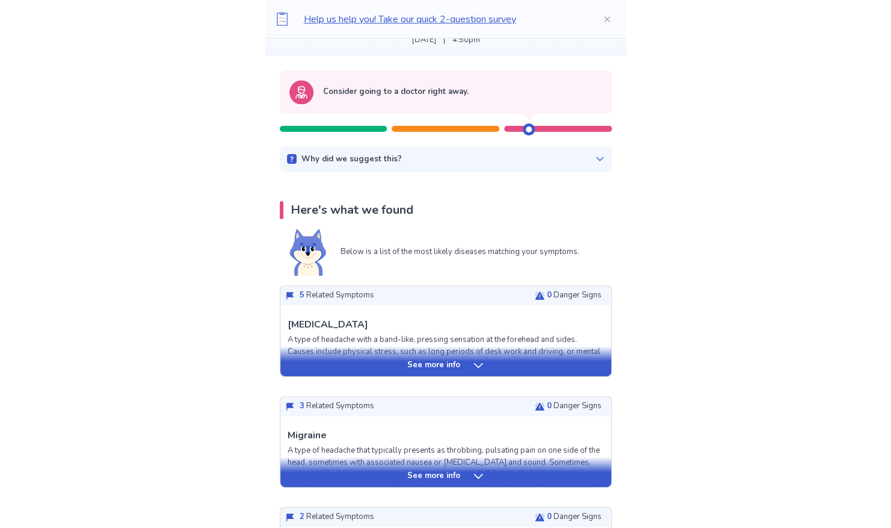
scroll to position [120, 0]
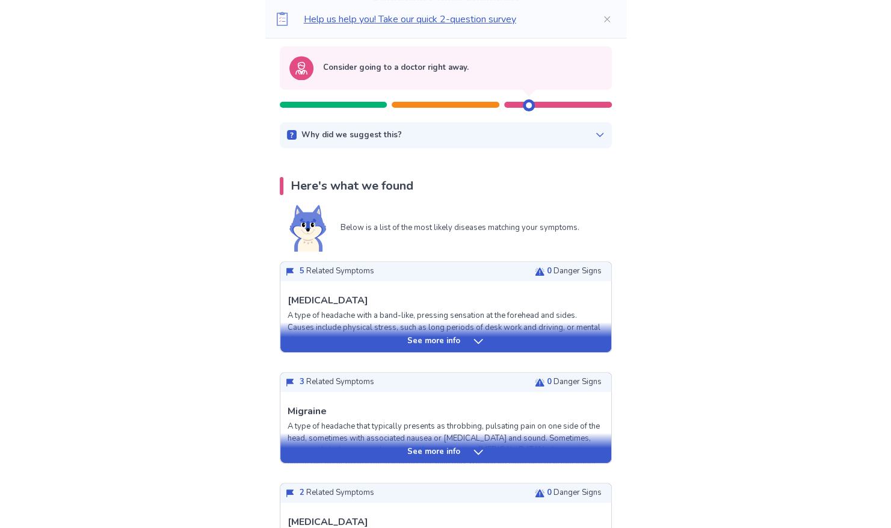
click at [495, 338] on div "See more info" at bounding box center [445, 341] width 331 height 12
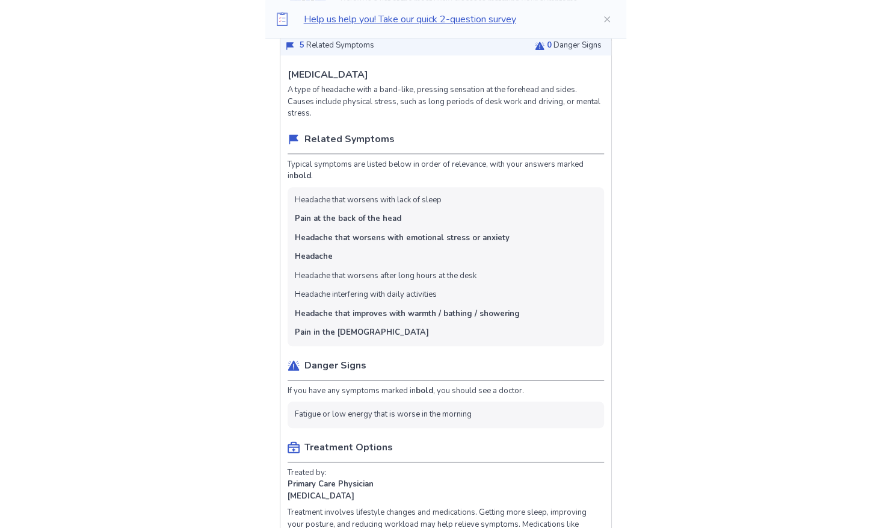
scroll to position [341, 0]
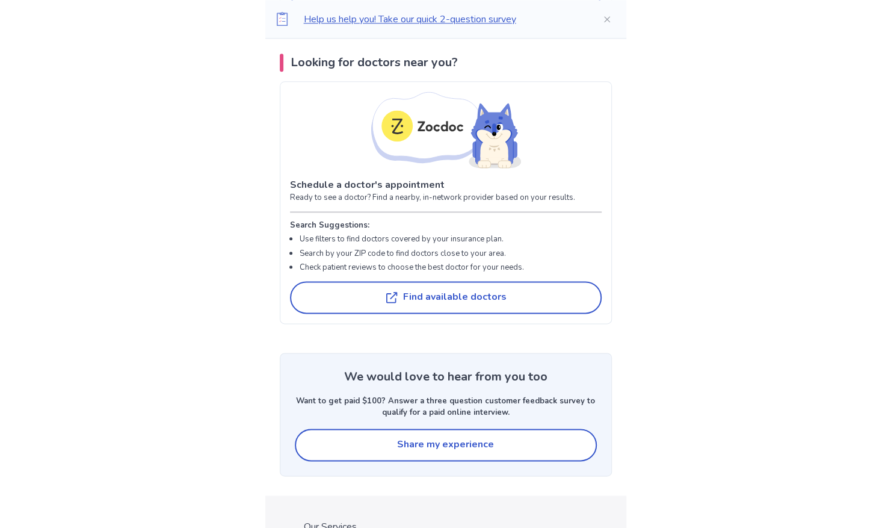
scroll to position [3425, 0]
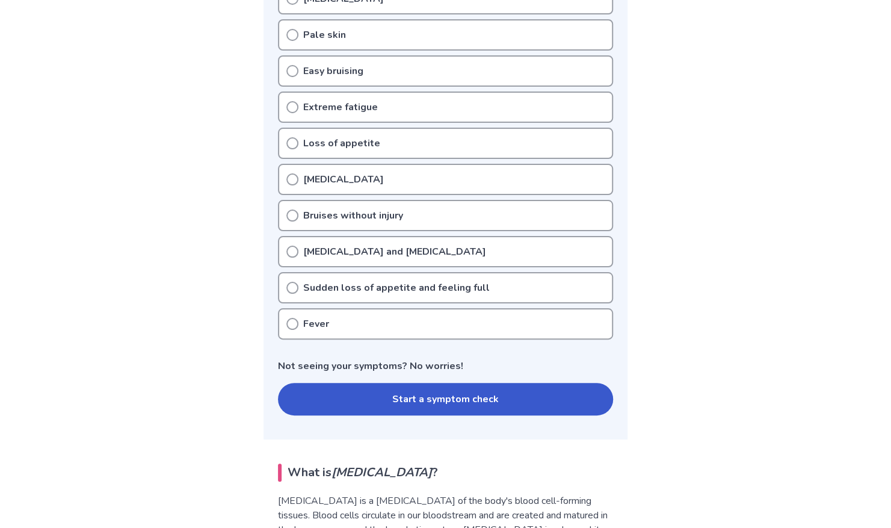
scroll to position [365, 0]
click at [461, 405] on button "Start a symptom check" at bounding box center [445, 398] width 335 height 32
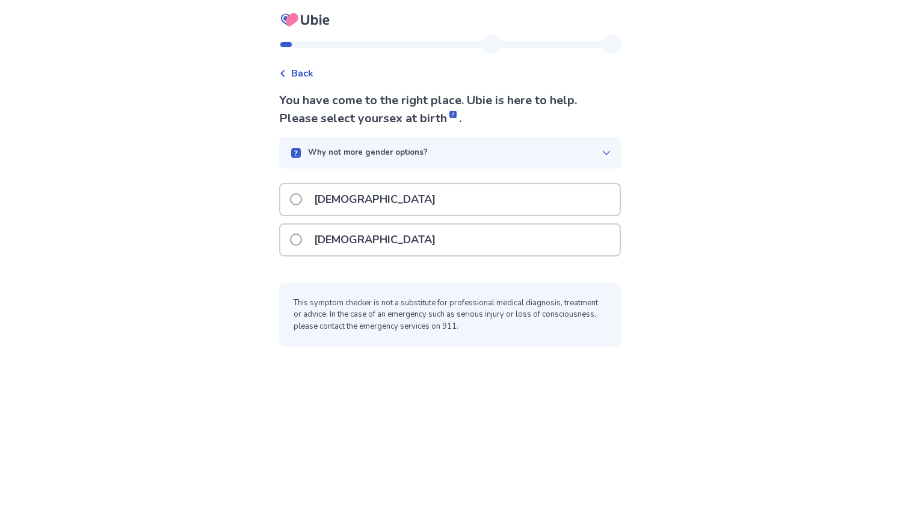
click at [442, 251] on div "Female" at bounding box center [449, 239] width 339 height 31
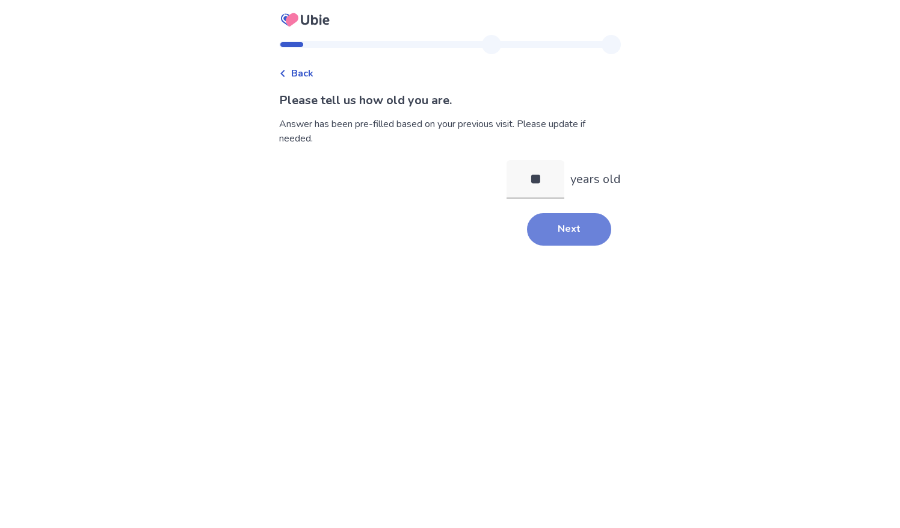
click at [582, 230] on button "Next" at bounding box center [569, 229] width 84 height 32
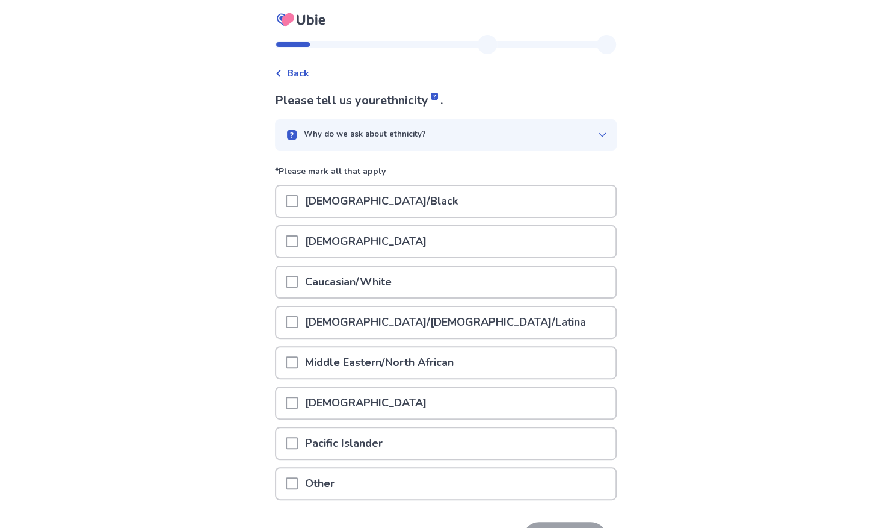
click at [287, 484] on div "Other" at bounding box center [445, 483] width 339 height 31
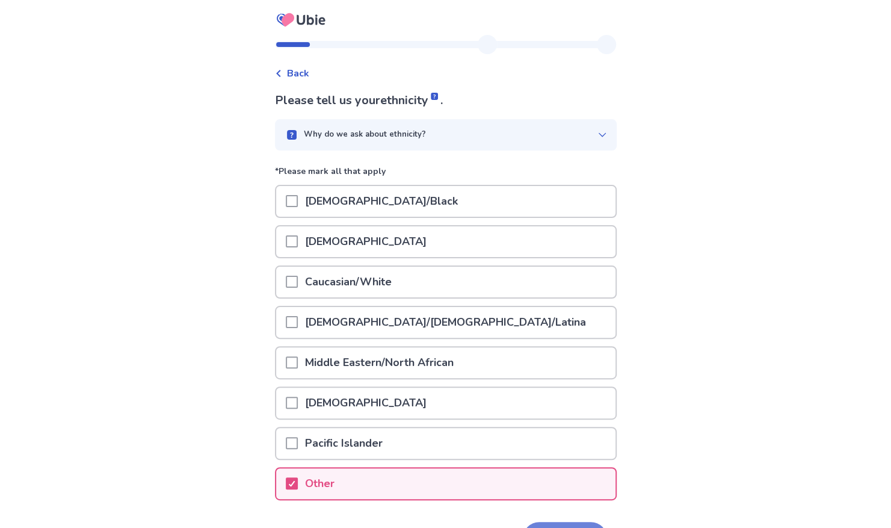
click at [551, 525] on button "Next" at bounding box center [565, 538] width 84 height 32
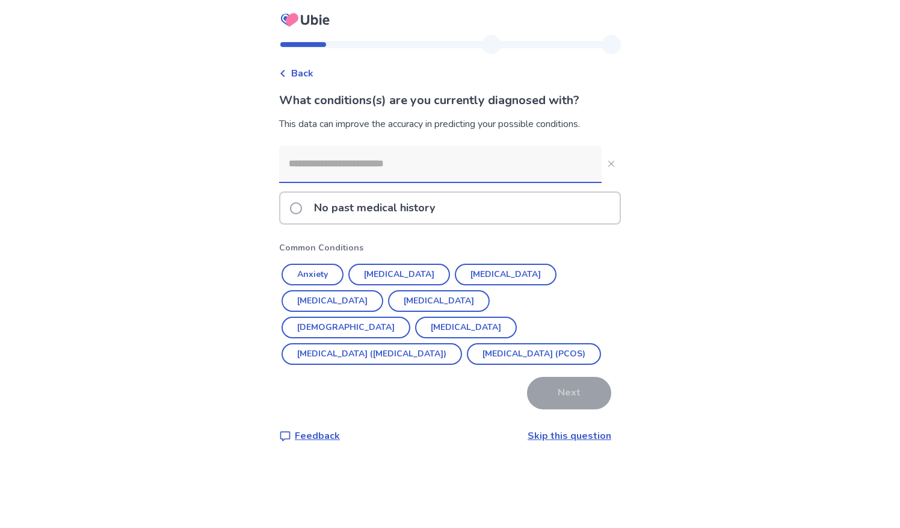
click at [561, 440] on link "Skip this question" at bounding box center [570, 435] width 84 height 13
